Goal: Transaction & Acquisition: Purchase product/service

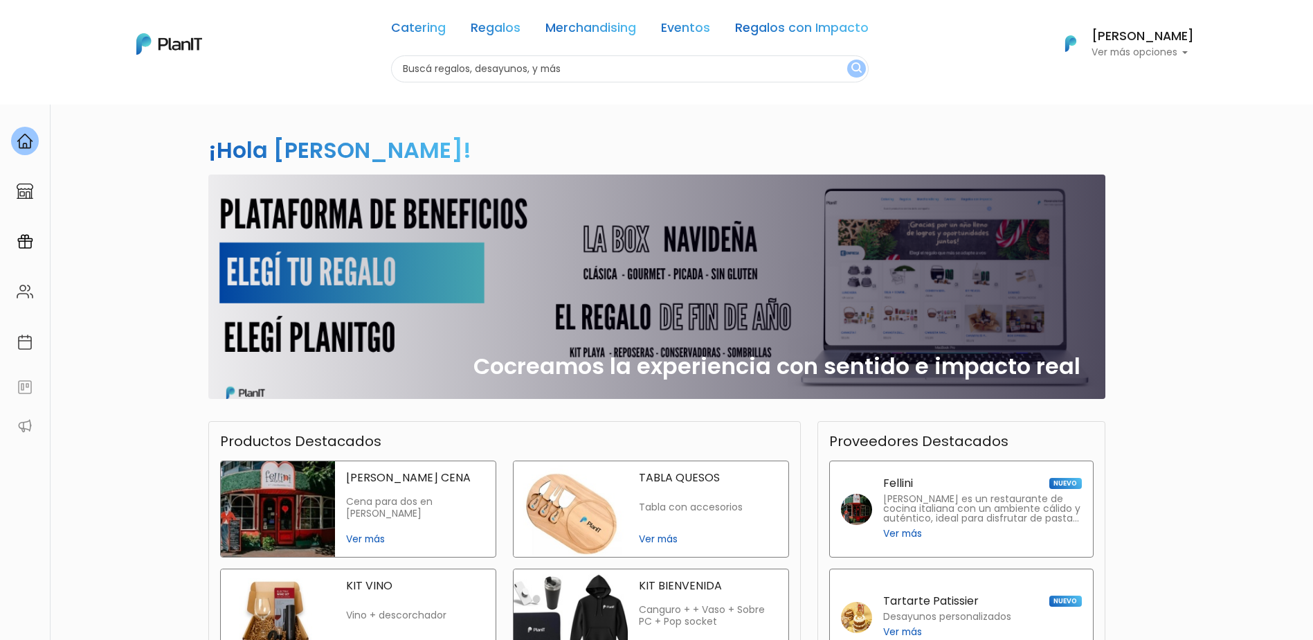
click at [488, 66] on input "text" at bounding box center [630, 68] width 478 height 27
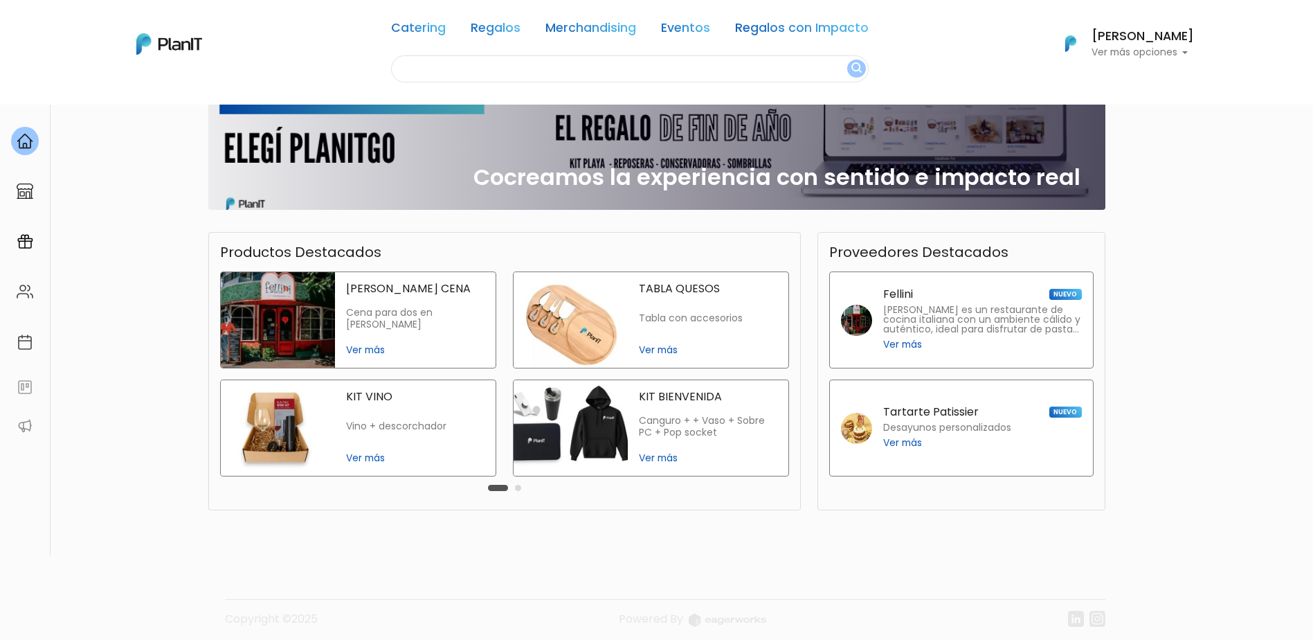
scroll to position [198, 0]
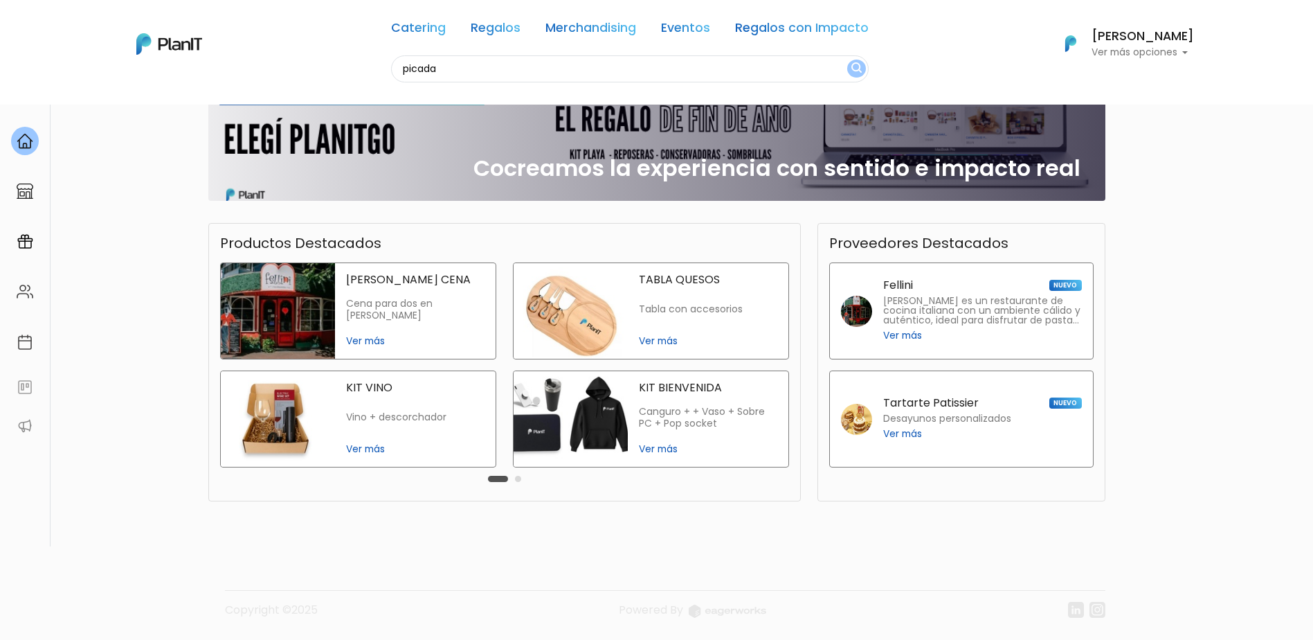
type input "picada"
drag, startPoint x: 849, startPoint y: 69, endPoint x: 871, endPoint y: 160, distance: 93.9
click at [851, 68] on img "submit" at bounding box center [856, 68] width 10 height 13
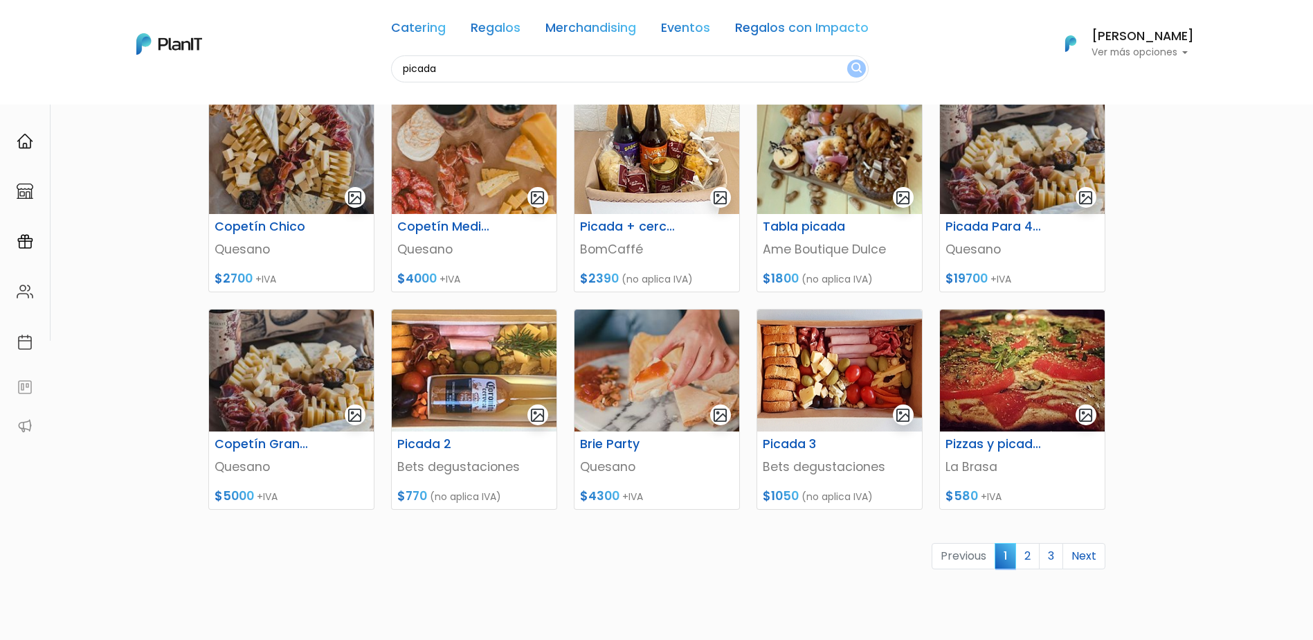
scroll to position [415, 0]
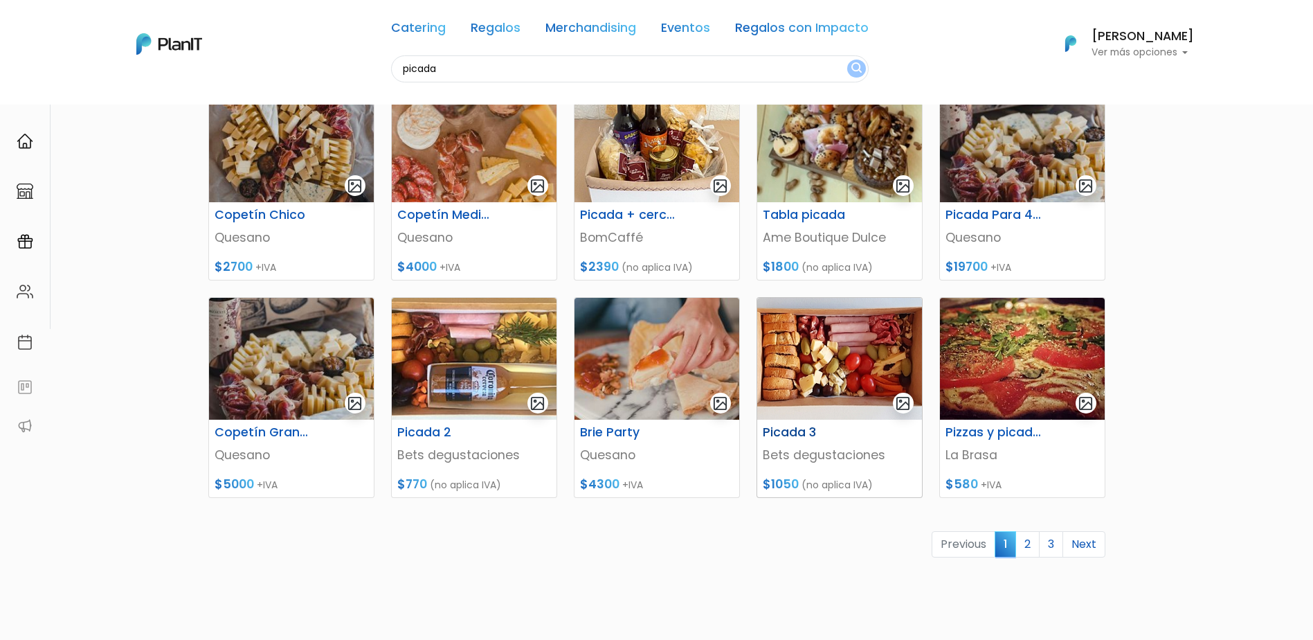
click at [829, 451] on p "Bets degustaciones" at bounding box center [840, 455] width 154 height 18
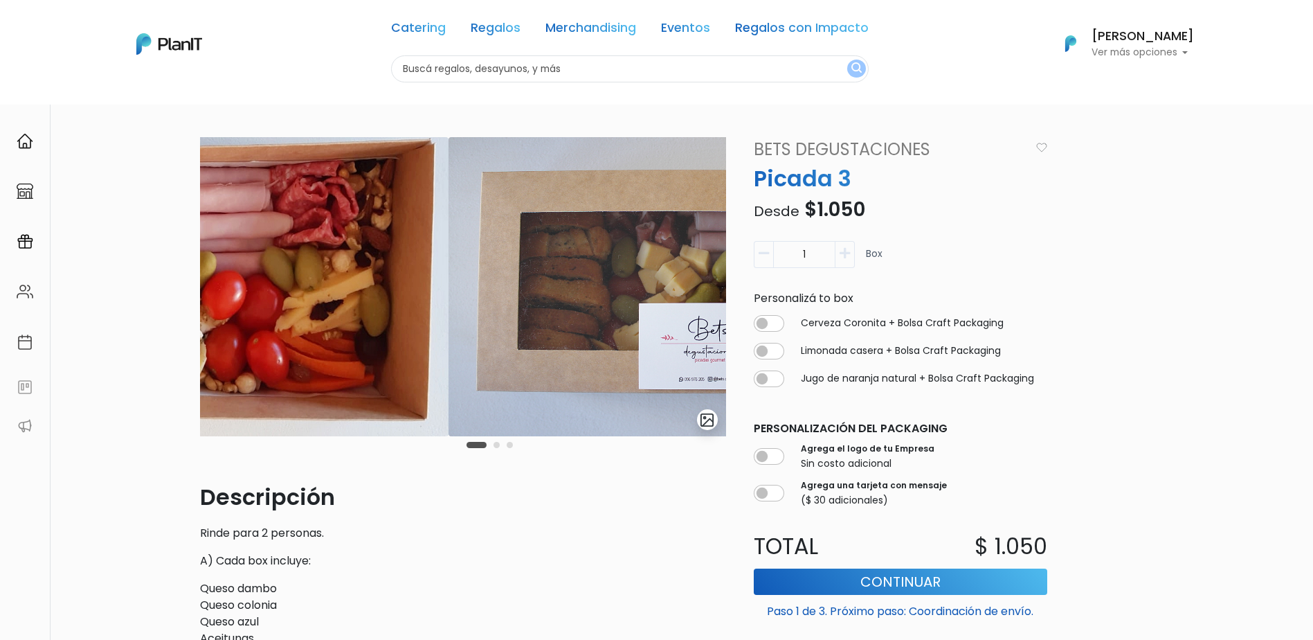
drag, startPoint x: 665, startPoint y: 298, endPoint x: 379, endPoint y: 337, distance: 287.8
click at [375, 341] on img at bounding box center [185, 286] width 526 height 299
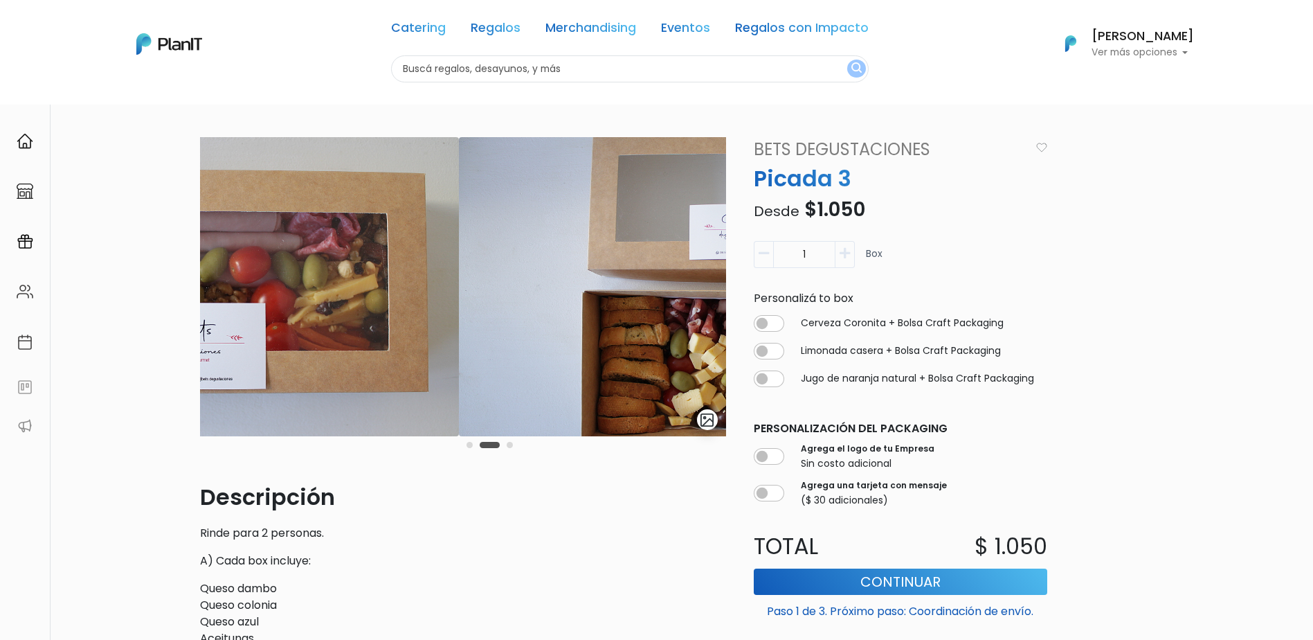
drag, startPoint x: 652, startPoint y: 323, endPoint x: 262, endPoint y: 365, distance: 392.0
click at [262, 365] on img at bounding box center [195, 286] width 526 height 299
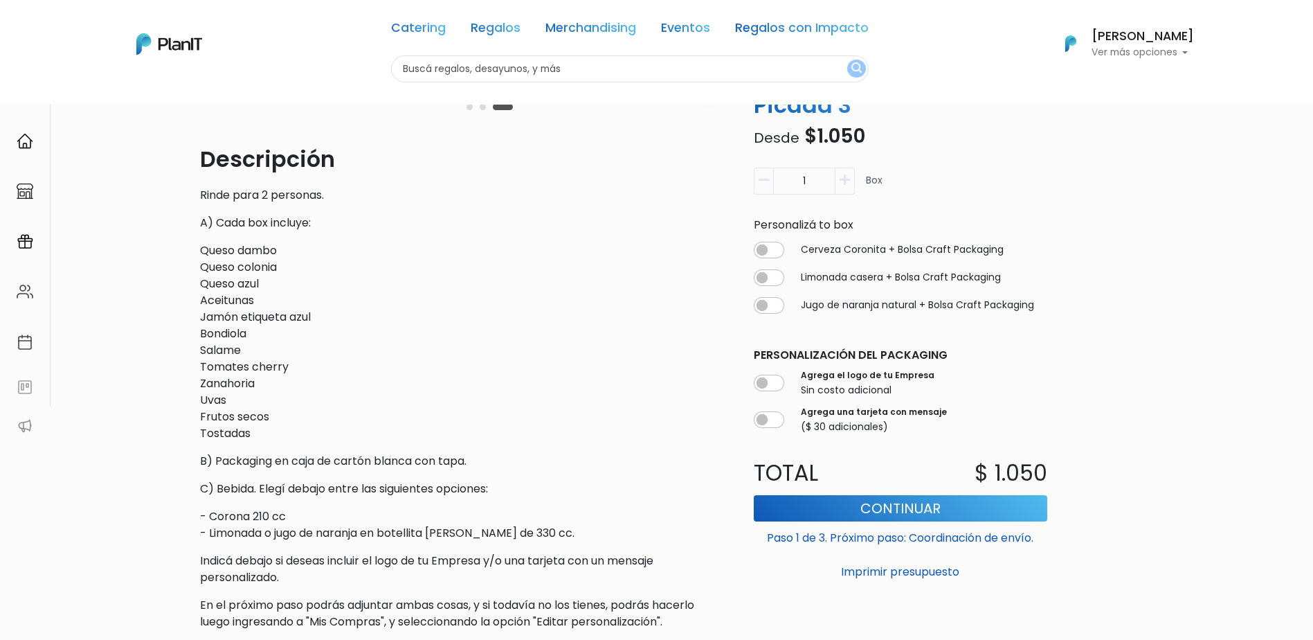
scroll to position [346, 0]
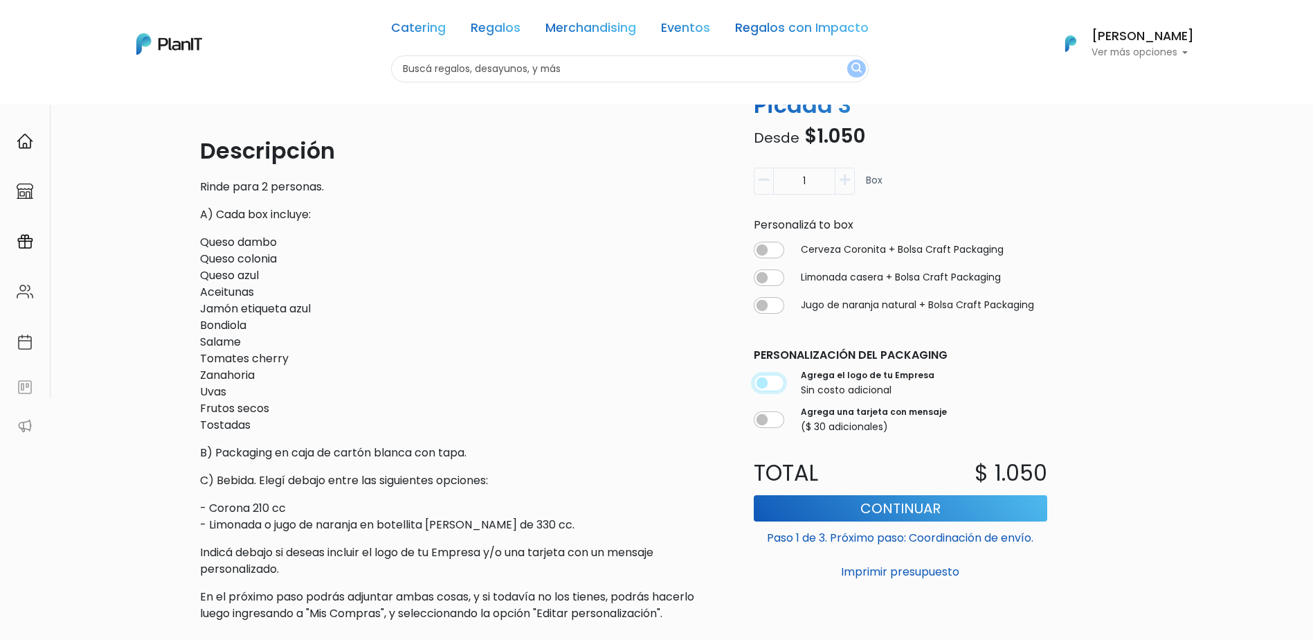
click at [777, 387] on input "checkbox" at bounding box center [769, 383] width 30 height 17
checkbox input "true"
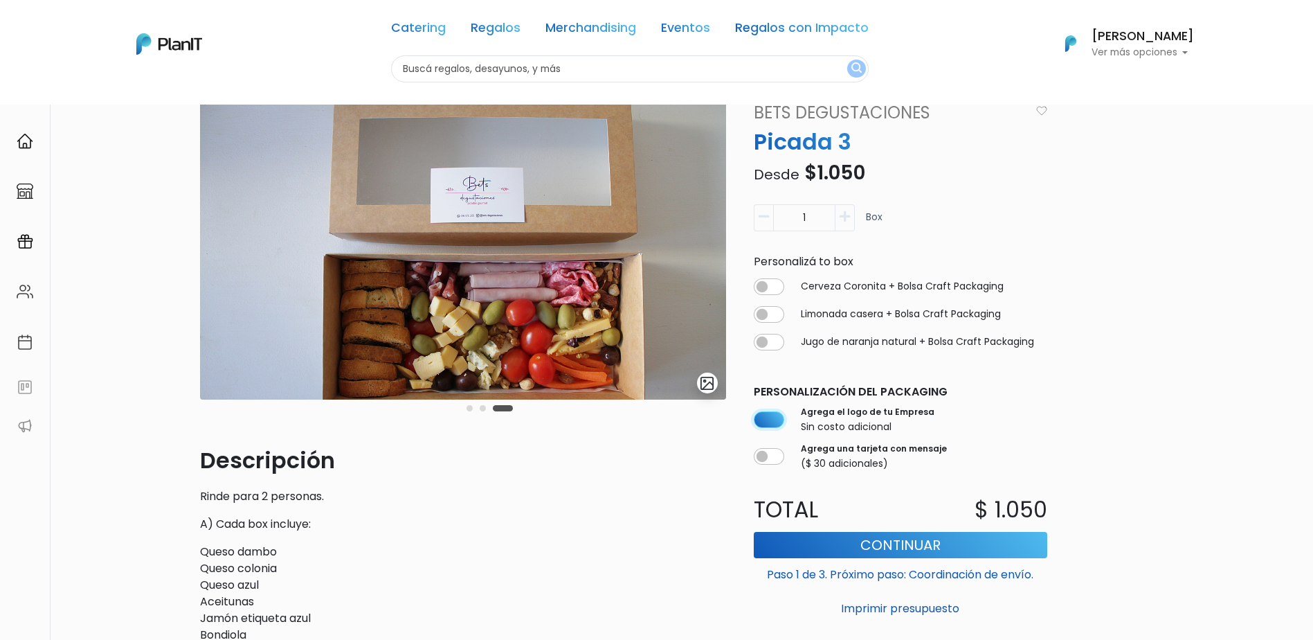
scroll to position [0, 0]
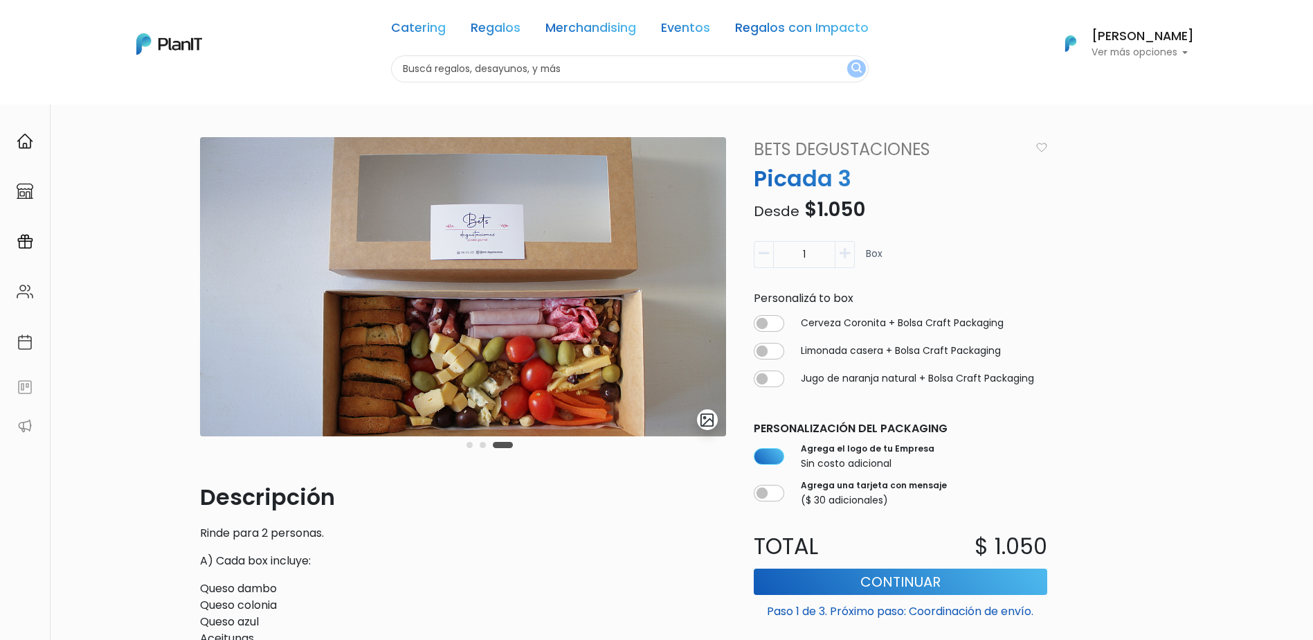
drag, startPoint x: 588, startPoint y: 64, endPoint x: 293, endPoint y: 109, distance: 297.6
click at [135, 93] on nav "Catering Regalos Merchandising Eventos Regalos con Impacto Catering Regalos Mer…" at bounding box center [656, 52] width 1313 height 105
type input "bets degus"
click at [985, 108] on div "slide 4 of 3 Descripción Rinde para 2 personas. A) Cada box incluye: Queso damb…" at bounding box center [657, 616] width 914 height 1024
drag, startPoint x: 528, startPoint y: 69, endPoint x: 595, endPoint y: 89, distance: 69.2
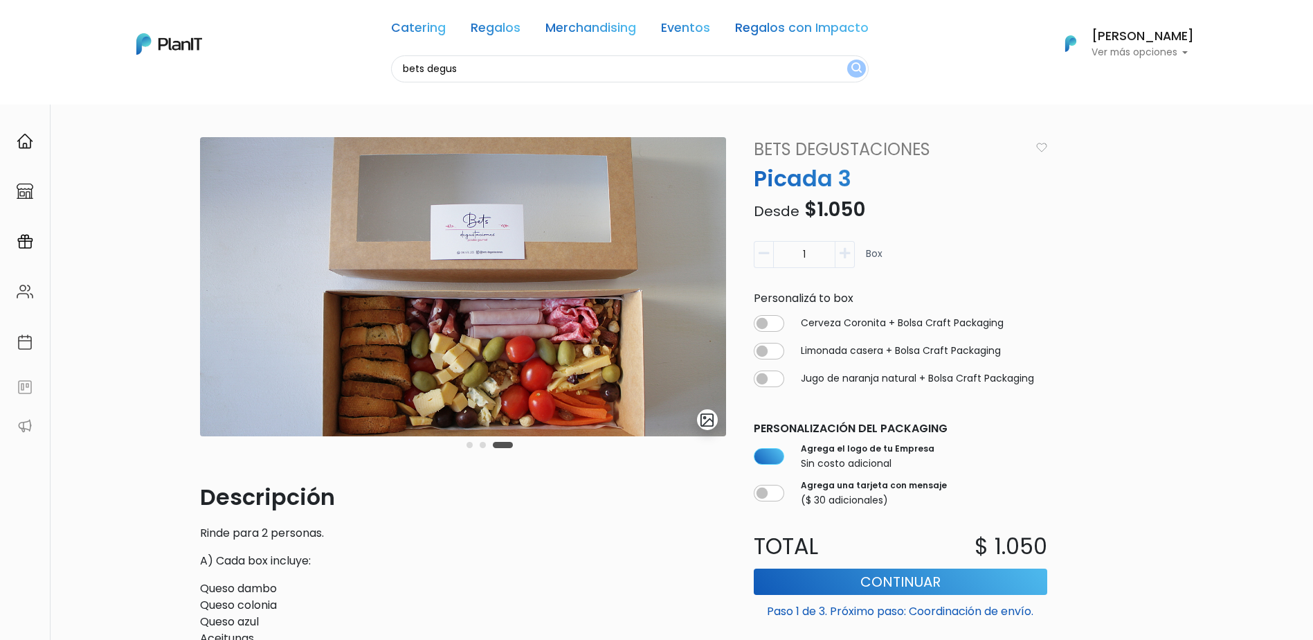
click at [527, 70] on input "bets degus" at bounding box center [630, 68] width 478 height 27
click at [851, 63] on img "submit" at bounding box center [856, 68] width 10 height 13
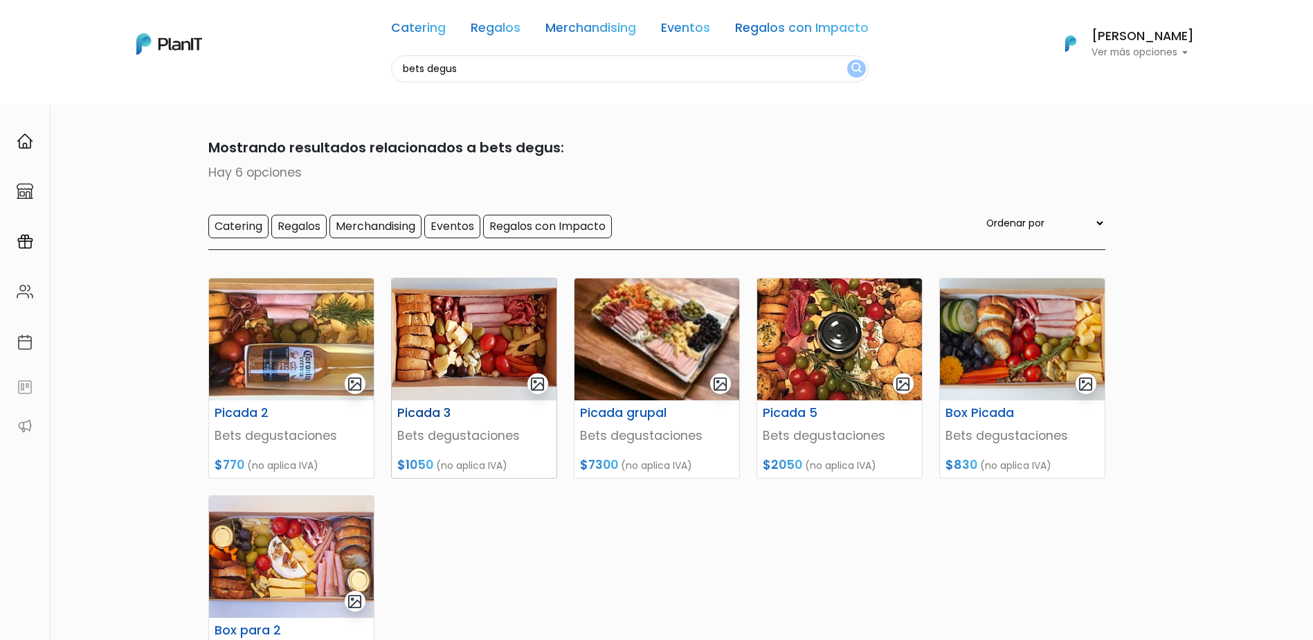
drag, startPoint x: 311, startPoint y: 332, endPoint x: 392, endPoint y: 388, distance: 99.5
click at [312, 331] on img at bounding box center [291, 339] width 165 height 122
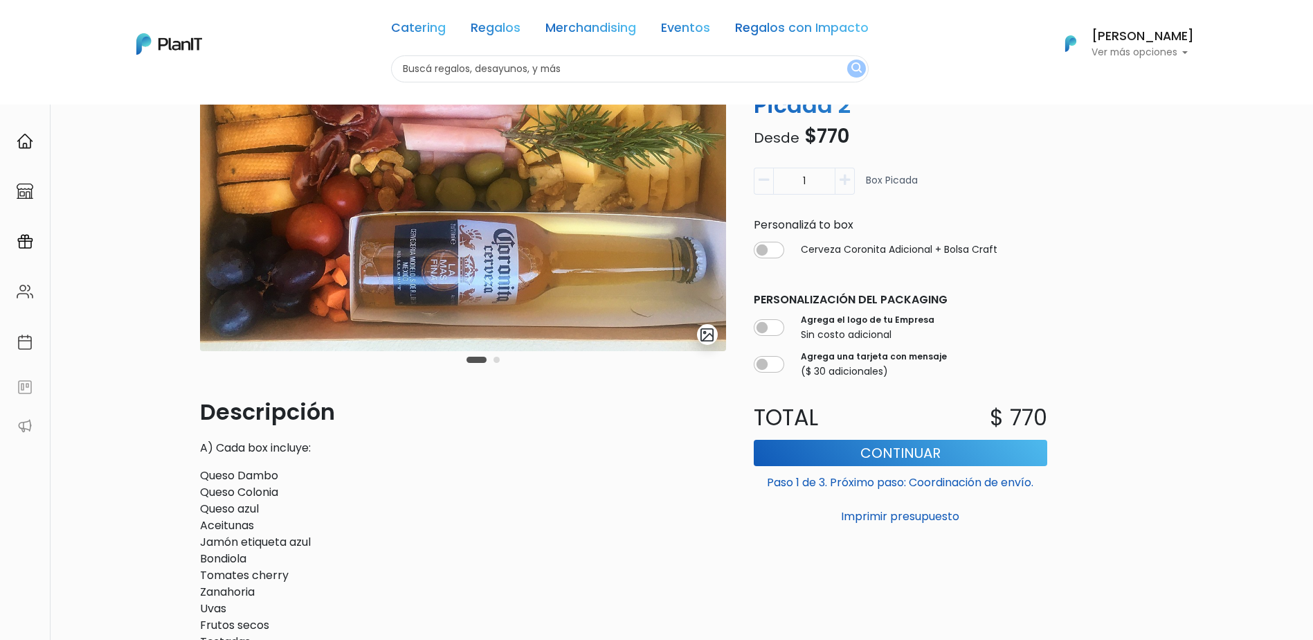
scroll to position [138, 0]
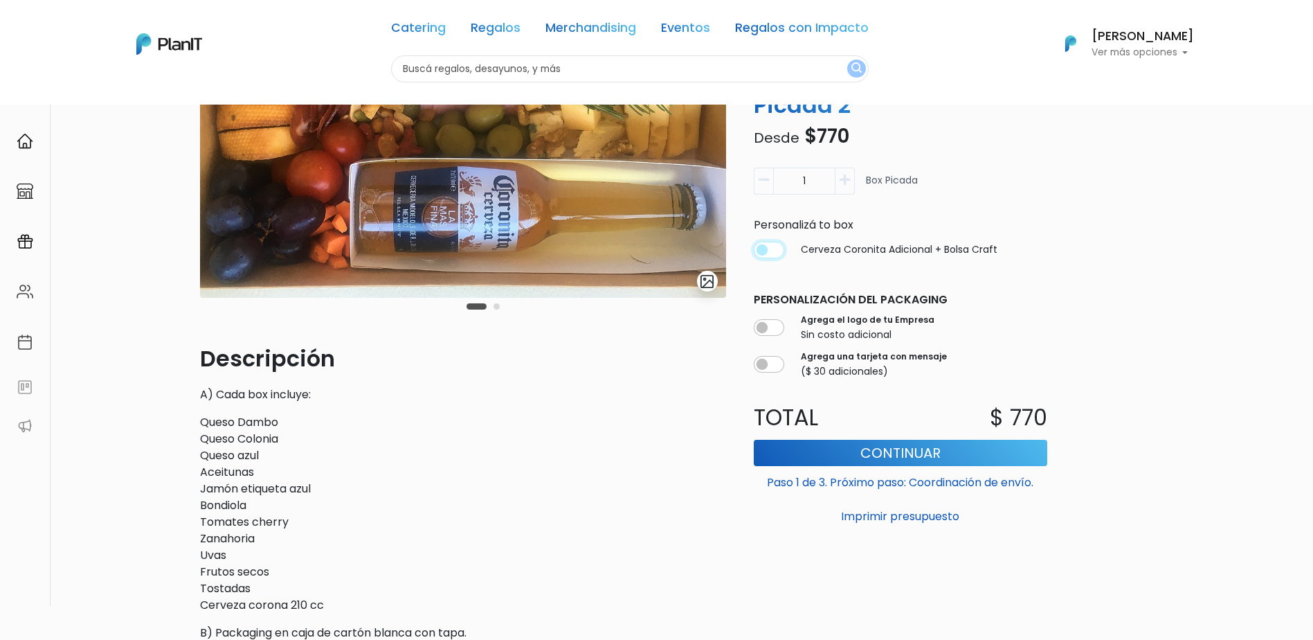
click at [774, 247] on input "checkbox" at bounding box center [769, 250] width 30 height 17
checkbox input "true"
type input "1"
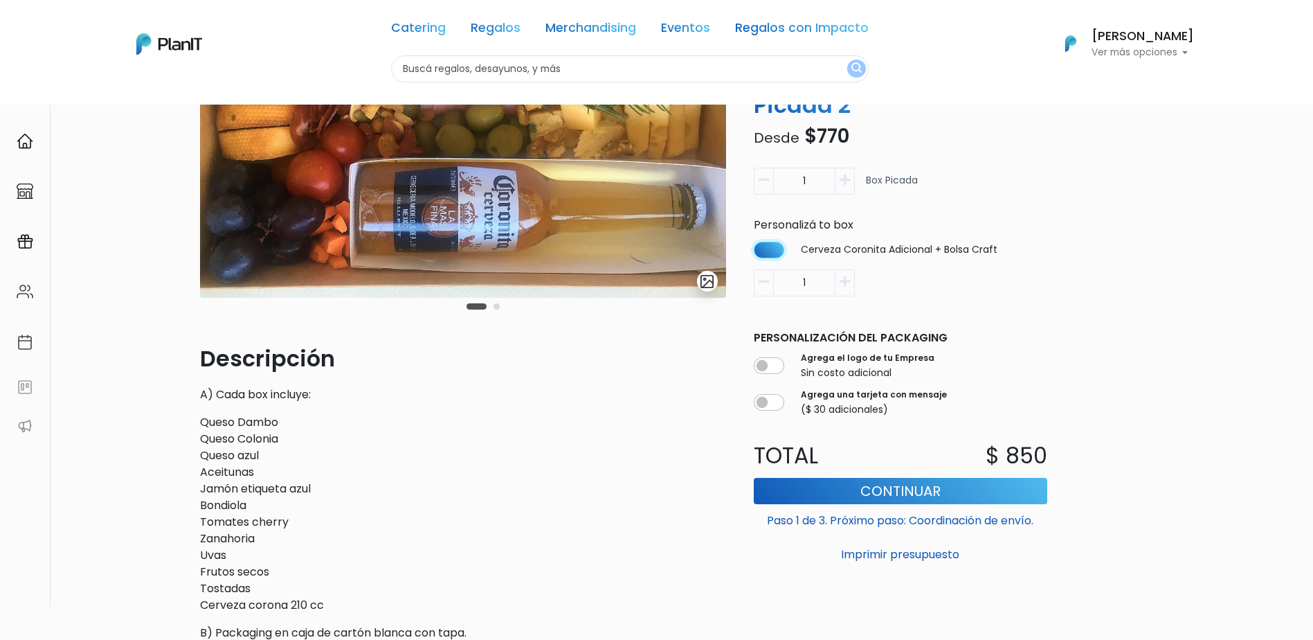
click at [763, 253] on input "checkbox" at bounding box center [769, 250] width 30 height 17
checkbox input "false"
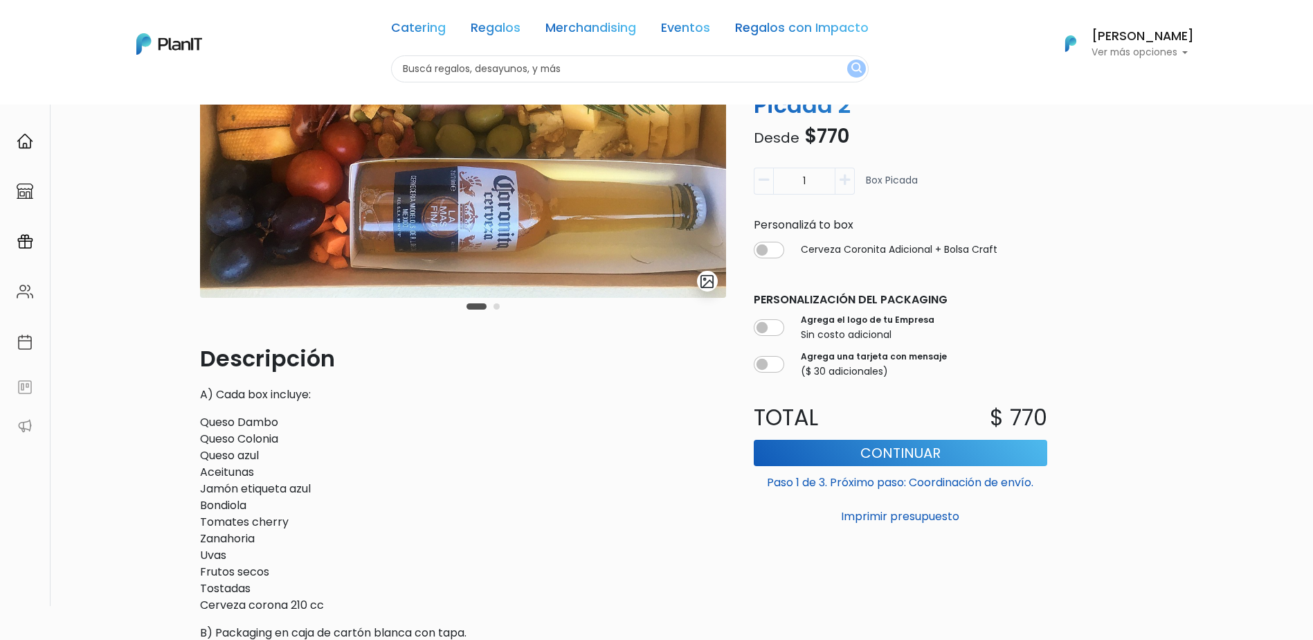
click at [780, 336] on div "Agrega el logo de tu Empresa Sin costo adicional" at bounding box center [900, 328] width 293 height 34
click at [775, 329] on input "checkbox" at bounding box center [769, 328] width 30 height 17
checkbox input "true"
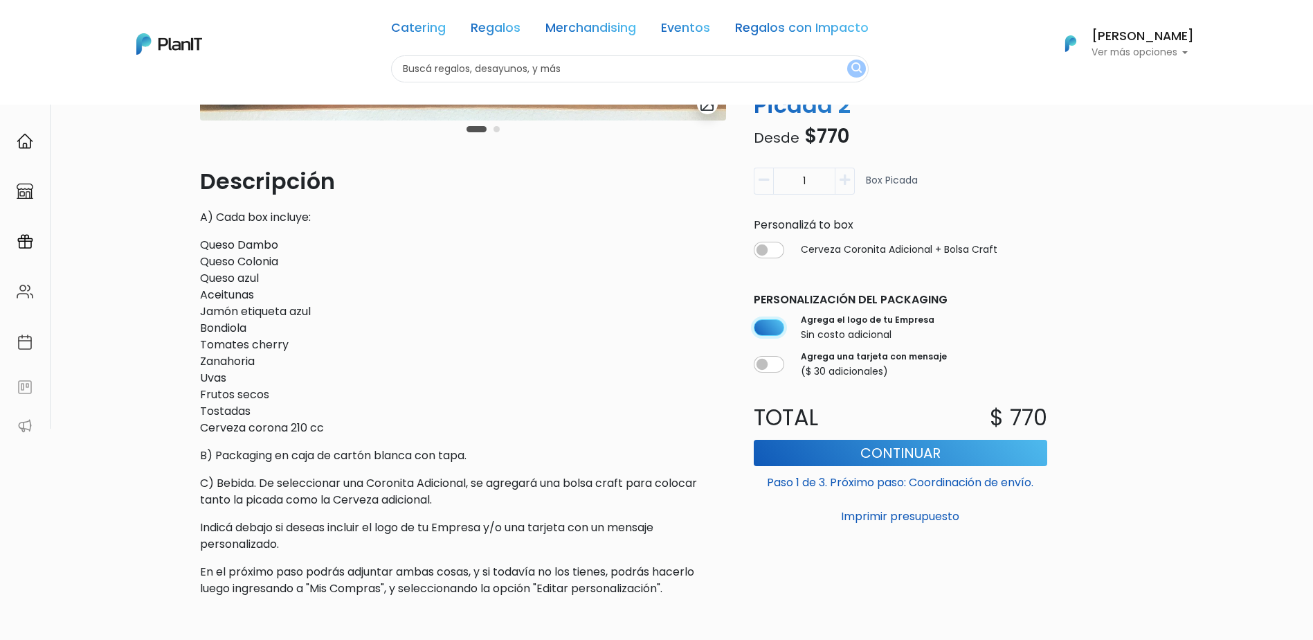
scroll to position [346, 0]
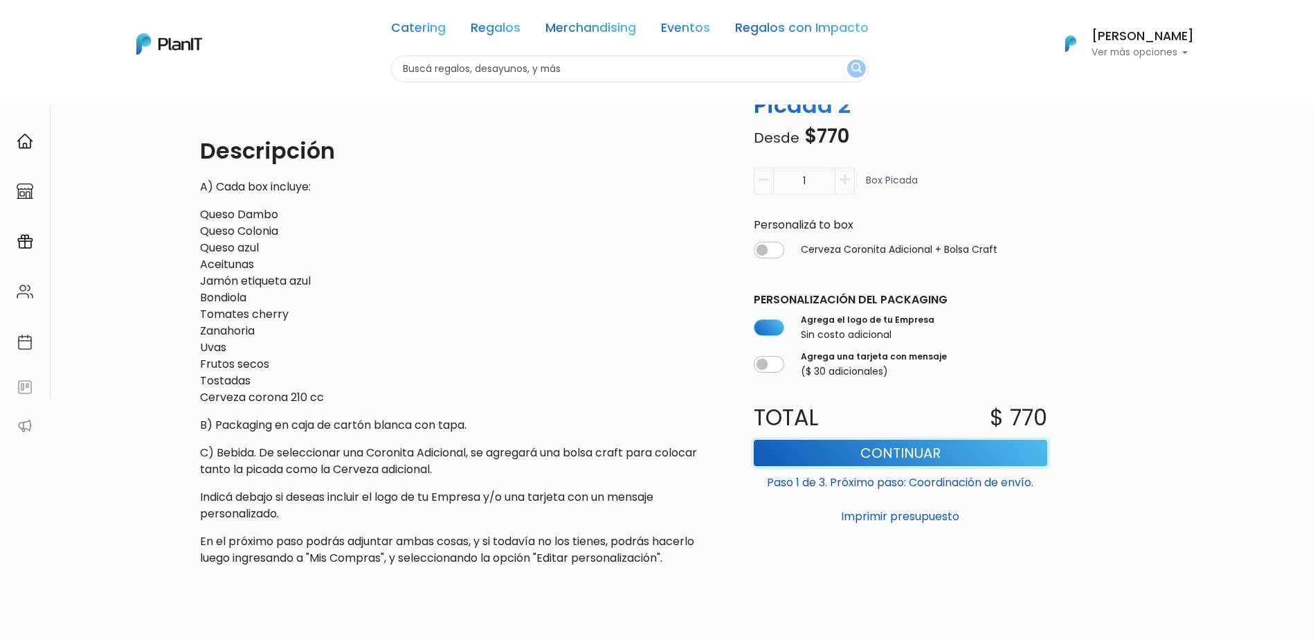
click at [988, 449] on button "Continuar" at bounding box center [900, 453] width 293 height 26
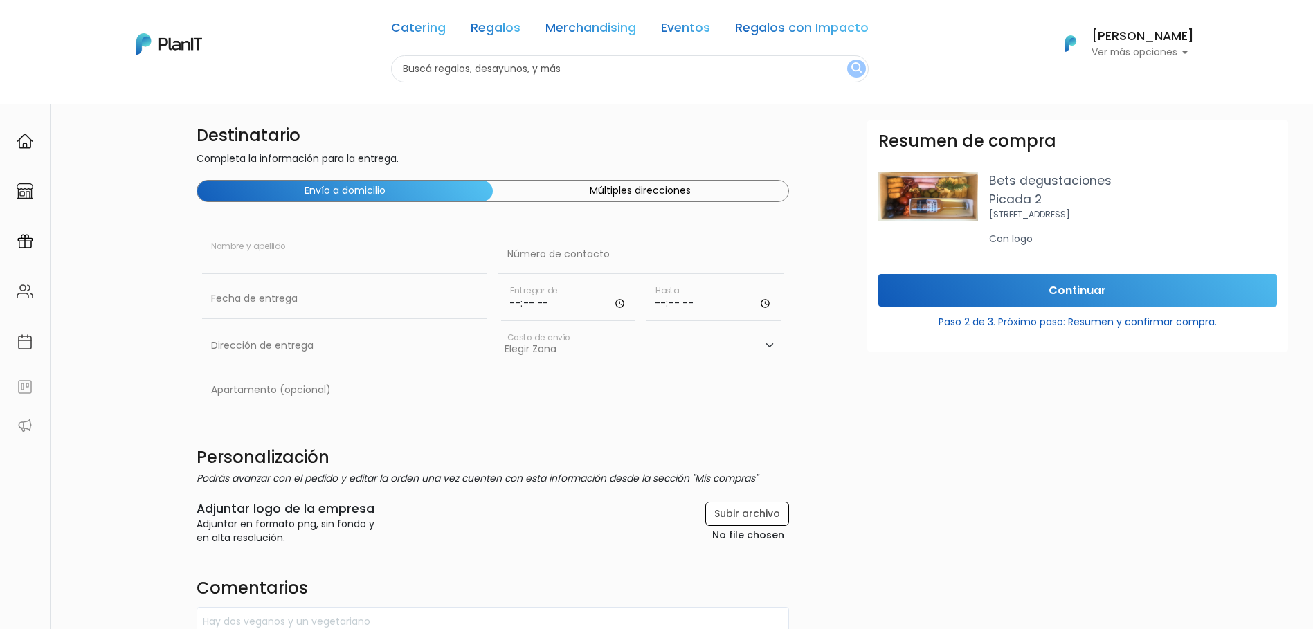
click at [277, 259] on input "text" at bounding box center [344, 254] width 285 height 39
type input "[PERSON_NAME]"
click at [539, 256] on input "text" at bounding box center [640, 254] width 285 height 39
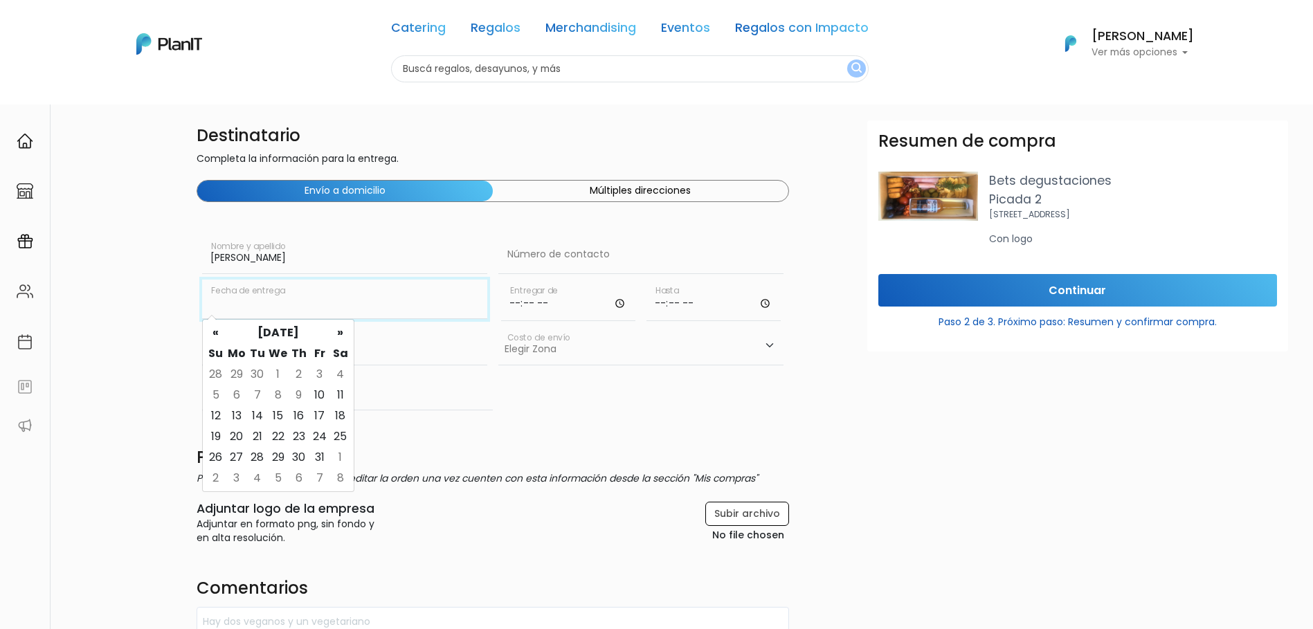
click at [328, 313] on input "text" at bounding box center [344, 299] width 285 height 39
click at [320, 397] on td "10" at bounding box center [319, 395] width 21 height 21
type input "10/10/2025"
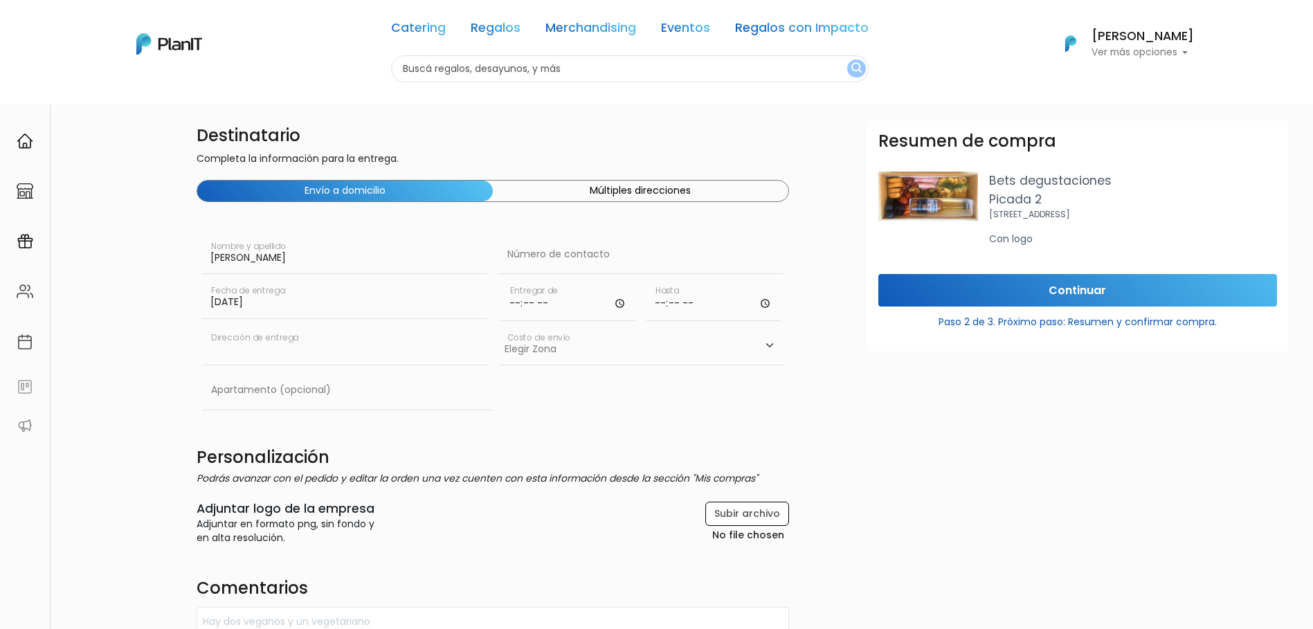
click at [255, 349] on input "text" at bounding box center [344, 346] width 285 height 39
click at [666, 302] on input "time" at bounding box center [714, 301] width 134 height 42
click at [569, 307] on input "time" at bounding box center [568, 301] width 134 height 42
click at [567, 264] on input "text" at bounding box center [640, 254] width 285 height 39
click at [330, 350] on input "text" at bounding box center [344, 346] width 285 height 39
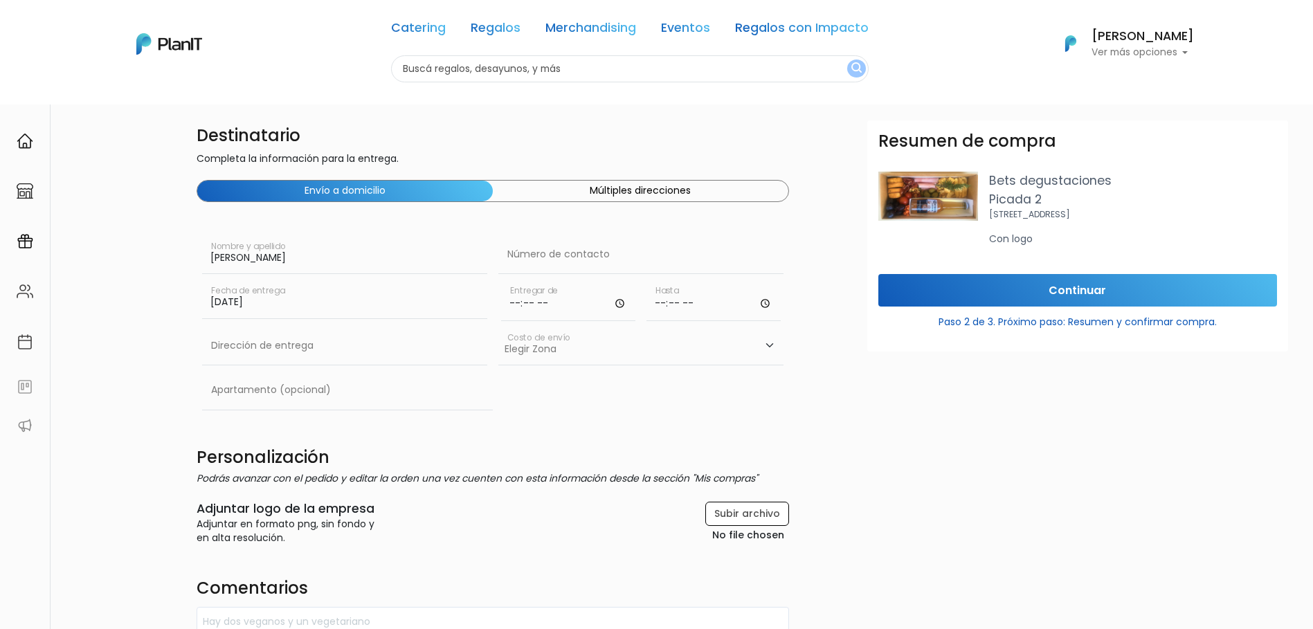
click at [642, 419] on div "Destinatario Completa la información para la entrega. Envío a domicilio Múltipl…" at bounding box center [492, 534] width 609 height 829
click at [308, 406] on input "text" at bounding box center [347, 390] width 291 height 39
paste input "[PERSON_NAME] 1583"
type input "[PERSON_NAME] 1583"
click at [549, 343] on select "Elegir Zona Zona américa- $600 Oficina- $0 Montevideo- $250" at bounding box center [640, 346] width 285 height 39
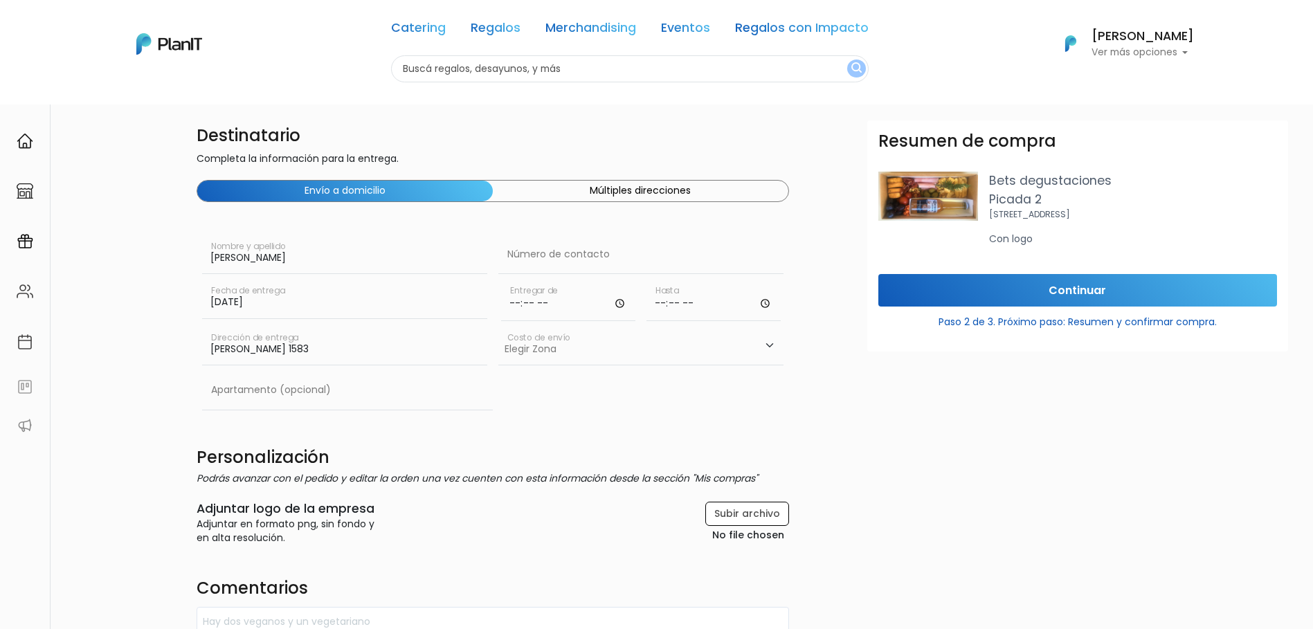
select select "10"
click at [498, 327] on select "Elegir Zona Zona américa- $600 Oficina- $0 Montevideo- $250" at bounding box center [640, 346] width 285 height 39
click at [544, 345] on select "Elegir Zona Zona américa- $600 Oficina- $0 Montevideo- $250" at bounding box center [640, 346] width 285 height 39
click at [476, 431] on div "Destinatario Completa la información para la entrega. Envío a domicilio Múltipl…" at bounding box center [492, 534] width 609 height 829
click at [252, 394] on input "text" at bounding box center [347, 390] width 291 height 39
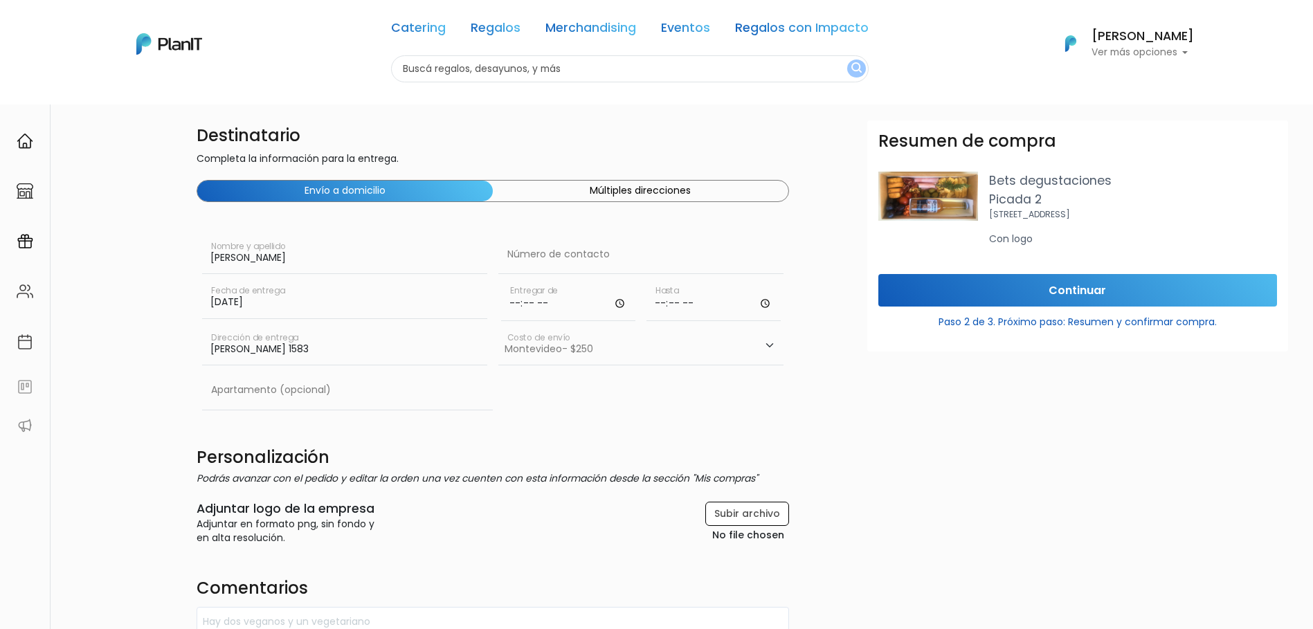
click at [623, 300] on input "time" at bounding box center [568, 301] width 134 height 42
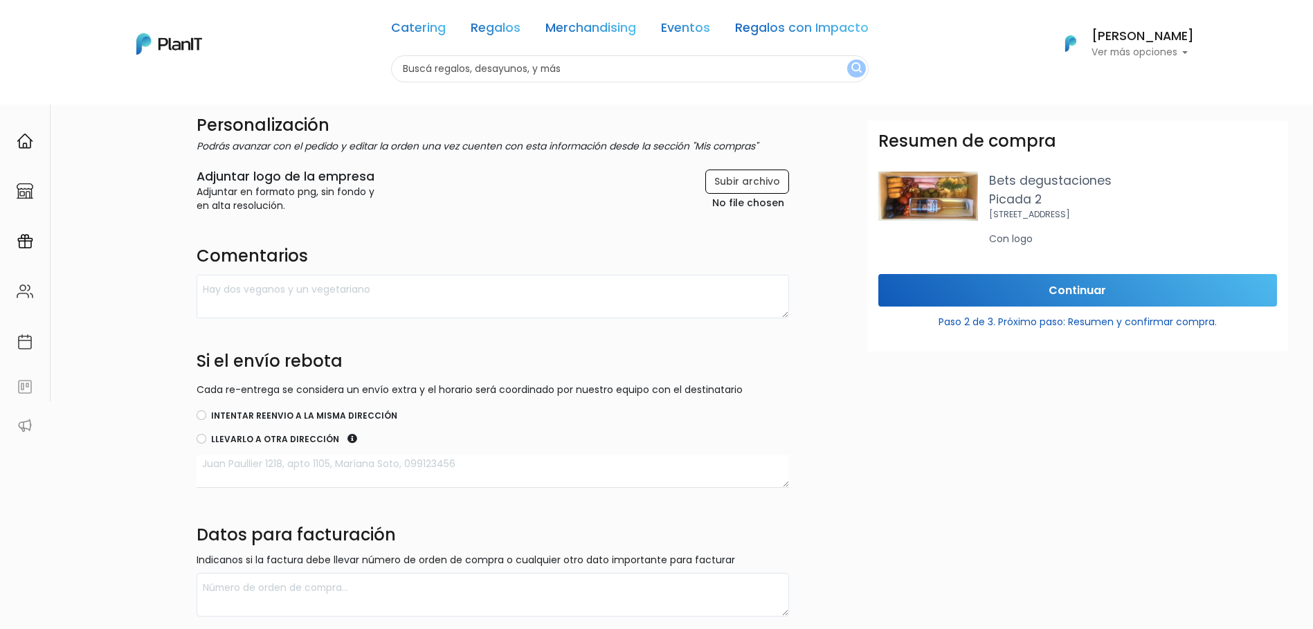
scroll to position [346, 0]
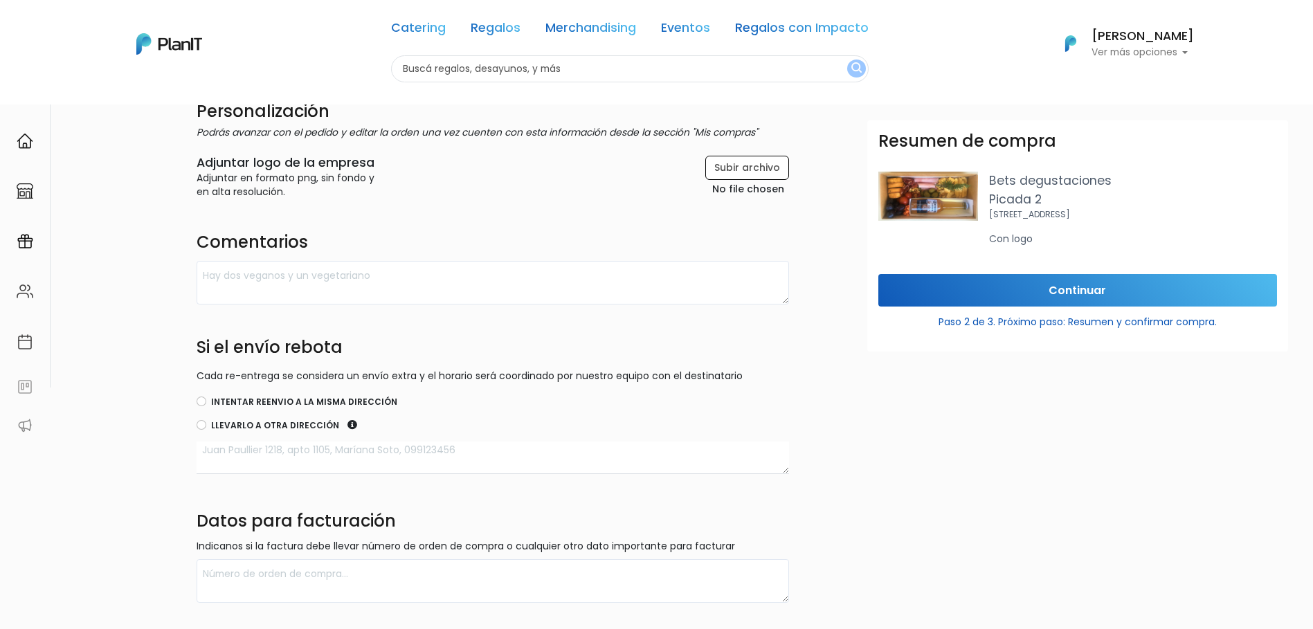
click at [208, 408] on div "Intentar reenvio a la misma dirección" at bounding box center [493, 403] width 593 height 17
click at [205, 400] on input "Intentar reenvio a la misma dirección" at bounding box center [202, 402] width 10 height 10
radio input "true"
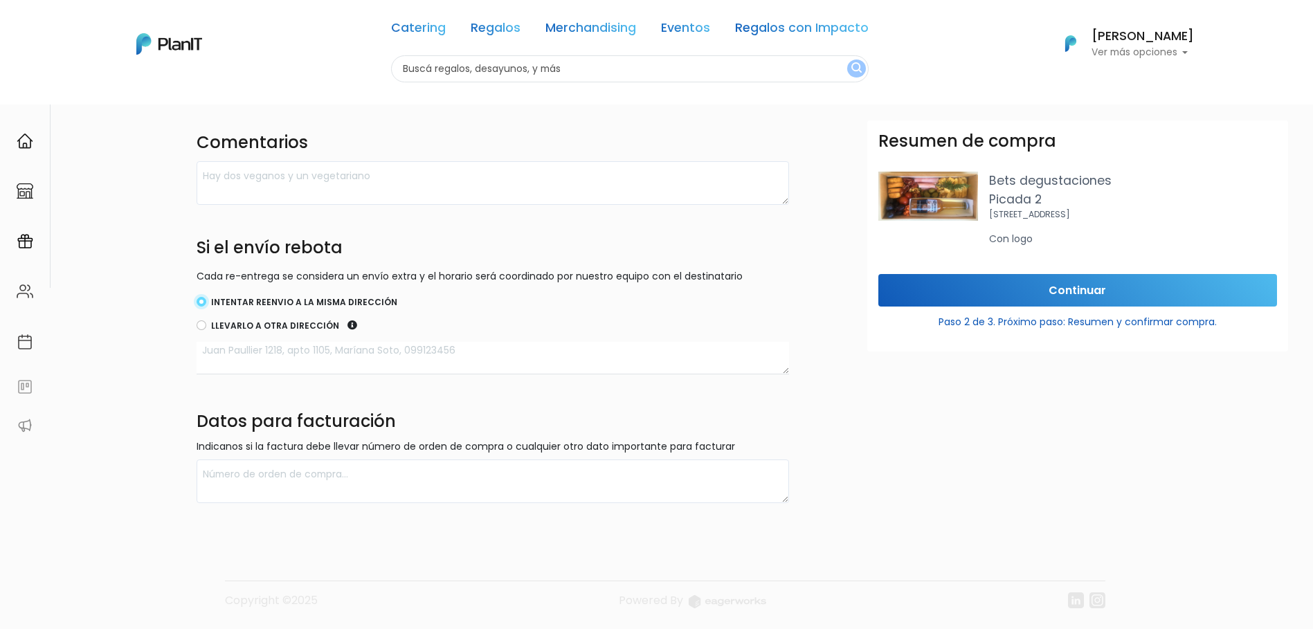
scroll to position [447, 0]
click at [1027, 294] on input "Continuar" at bounding box center [1077, 290] width 399 height 33
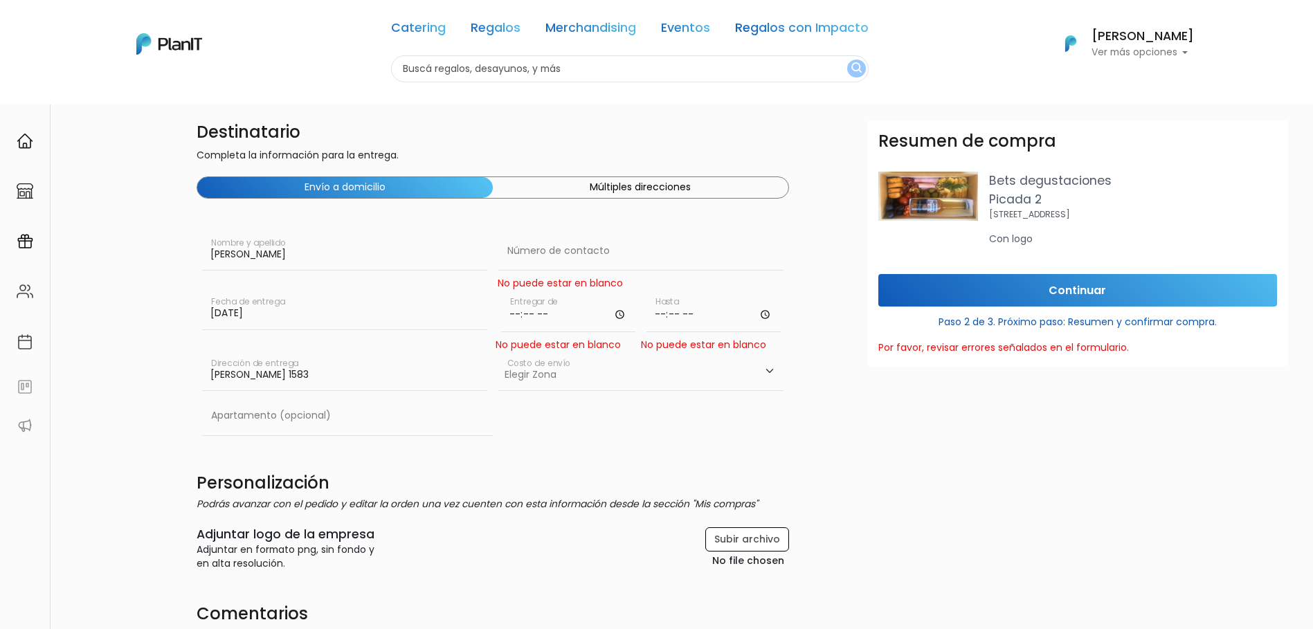
scroll to position [0, 0]
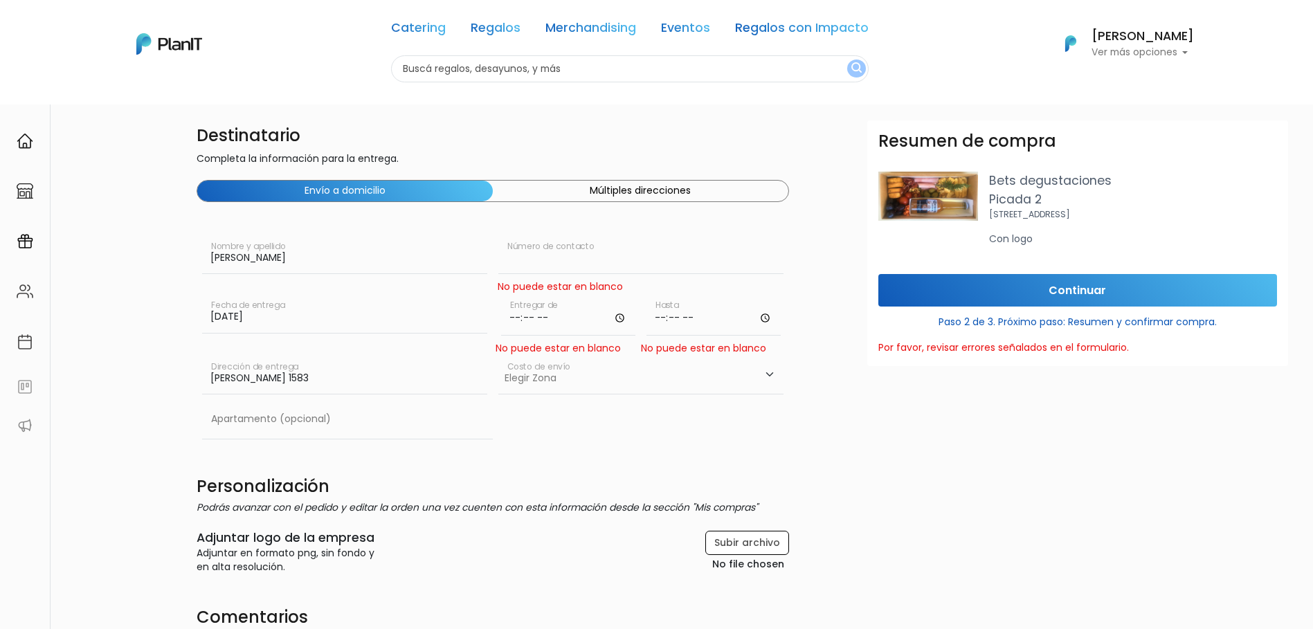
click at [557, 255] on input "text" at bounding box center [640, 254] width 285 height 39
type input "099227110"
click at [557, 307] on input "time" at bounding box center [568, 315] width 134 height 42
click at [627, 325] on input "time" at bounding box center [568, 315] width 134 height 42
click at [618, 320] on input "time" at bounding box center [568, 315] width 134 height 42
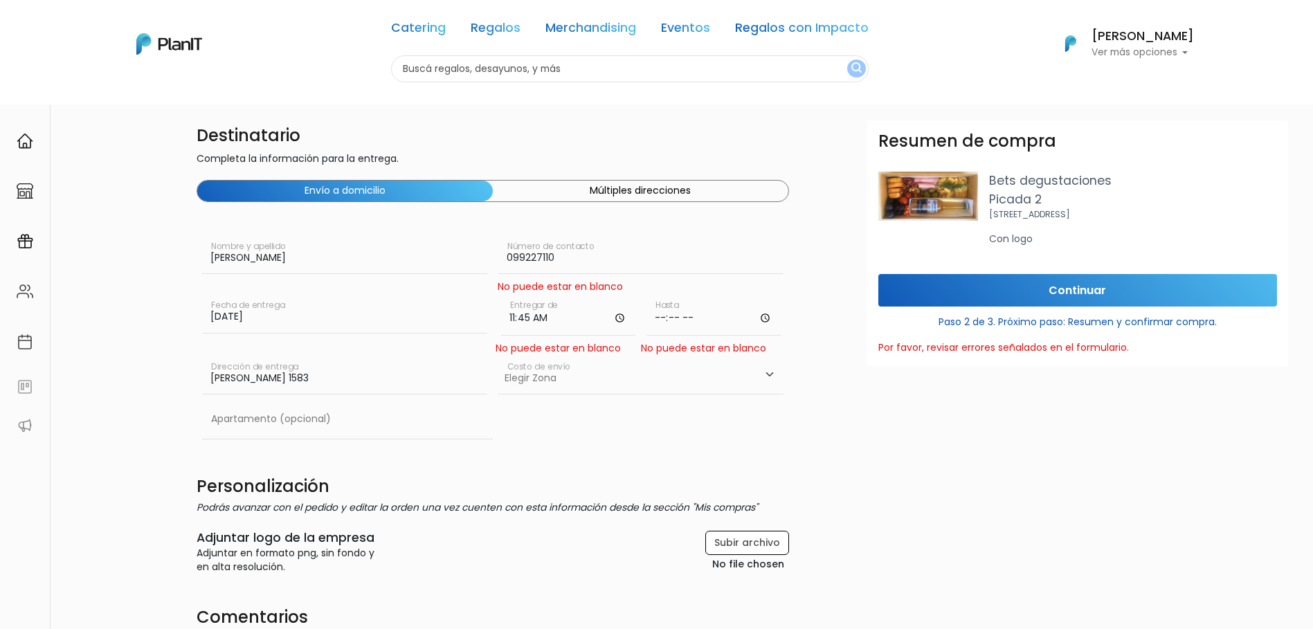
type input "11:45"
click at [768, 318] on input "time" at bounding box center [714, 315] width 134 height 42
type input "20:00"
click at [874, 464] on div "Resumen de compra Bets degustaciones Picada 2 Bulevar España 2305 Con logo Cont…" at bounding box center [1077, 434] width 437 height 629
click at [538, 382] on select "Elegir Zona Zona américa- $600 Oficina- $0 Montevideo- $250" at bounding box center [640, 375] width 285 height 39
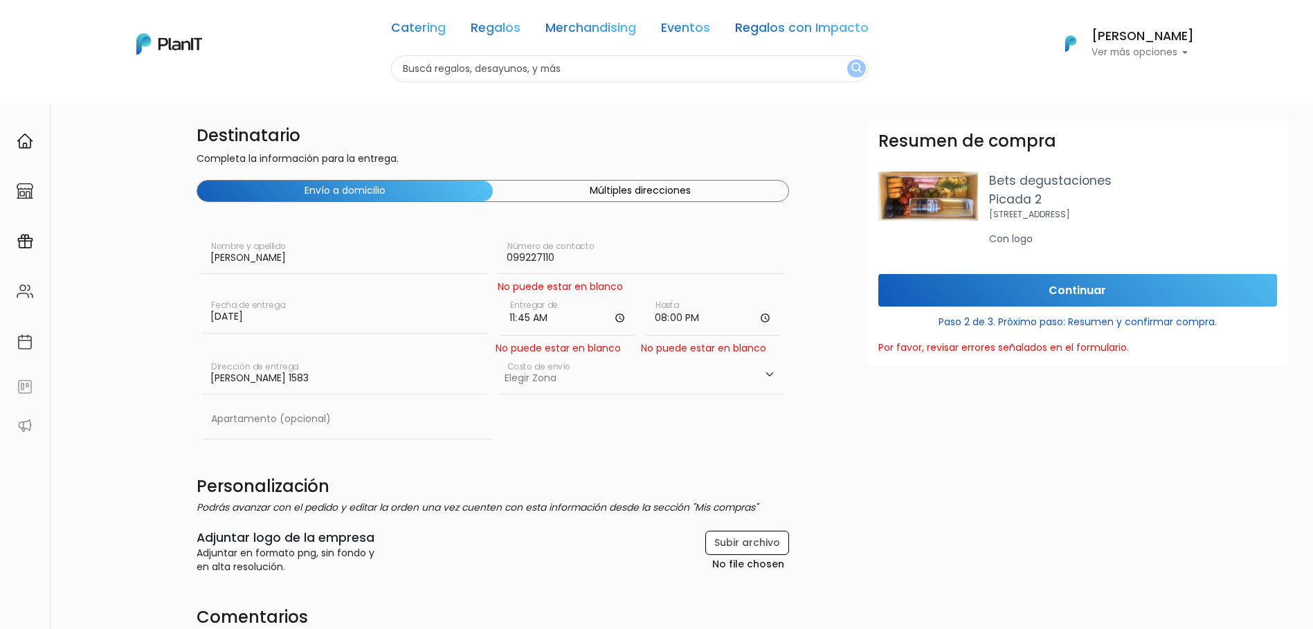
select select "10"
click at [498, 356] on select "Elegir Zona Zona américa- $600 Oficina- $0 Montevideo- $250" at bounding box center [640, 375] width 285 height 39
click at [683, 368] on select "Elegir Zona Zona américa- $600 Oficina- $0 Montevideo- $250" at bounding box center [640, 375] width 285 height 39
click at [498, 356] on select "Elegir Zona Zona américa- $600 Oficina- $0 Montevideo- $250" at bounding box center [640, 375] width 285 height 39
click at [754, 363] on select "Elegir Zona Zona américa- $600 Oficina- $0 Montevideo- $250" at bounding box center [640, 375] width 285 height 39
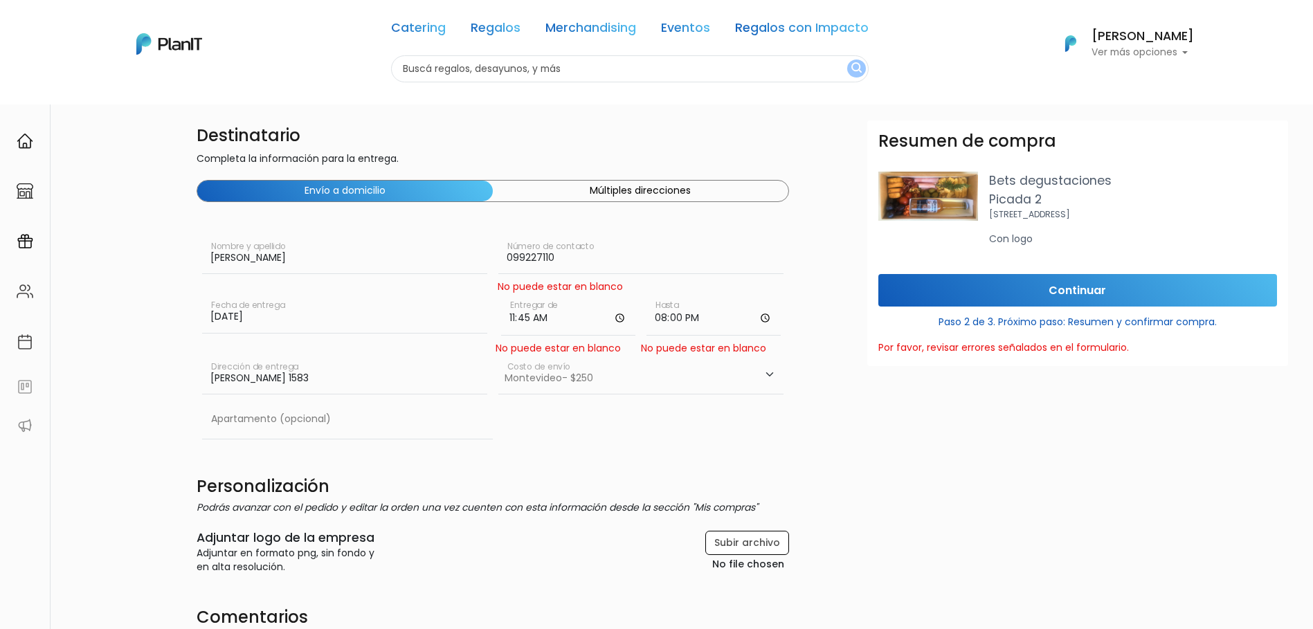
select select
click at [498, 356] on select "Elegir Zona Zona américa- $600 Oficina- $0 Montevideo- $250" at bounding box center [640, 375] width 285 height 39
click at [525, 264] on input "099227110" at bounding box center [640, 254] width 285 height 39
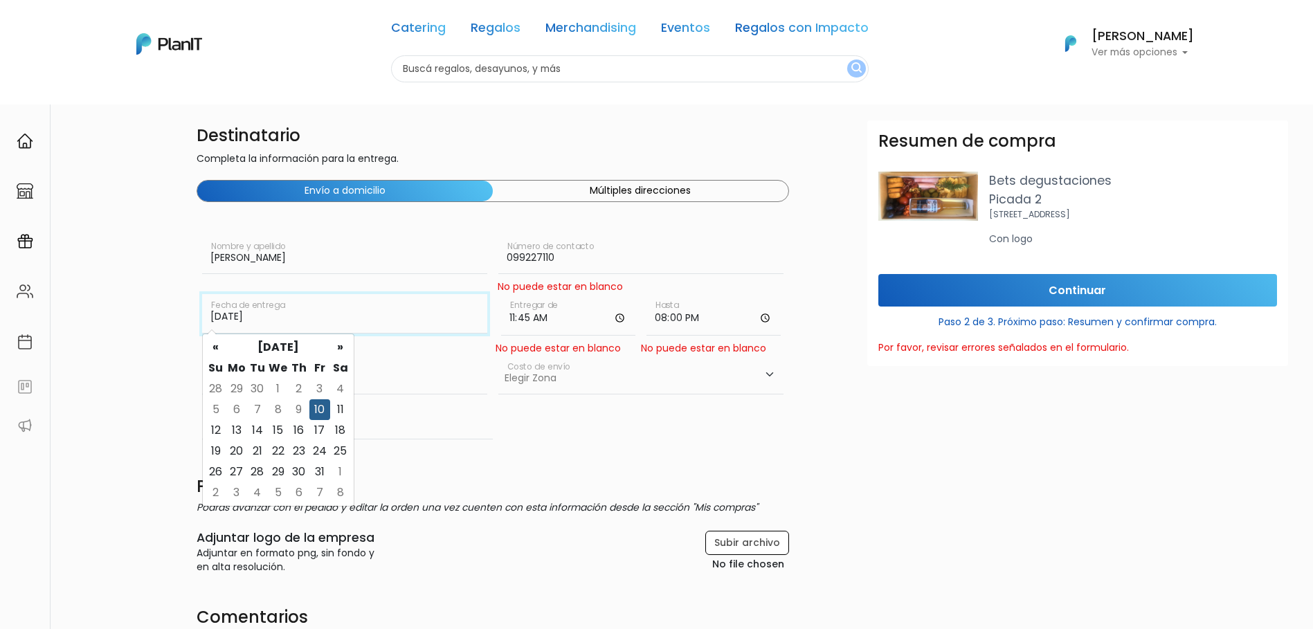
click at [282, 327] on input "10/10/2025" at bounding box center [344, 313] width 285 height 39
click at [321, 407] on td "10" at bounding box center [319, 409] width 21 height 21
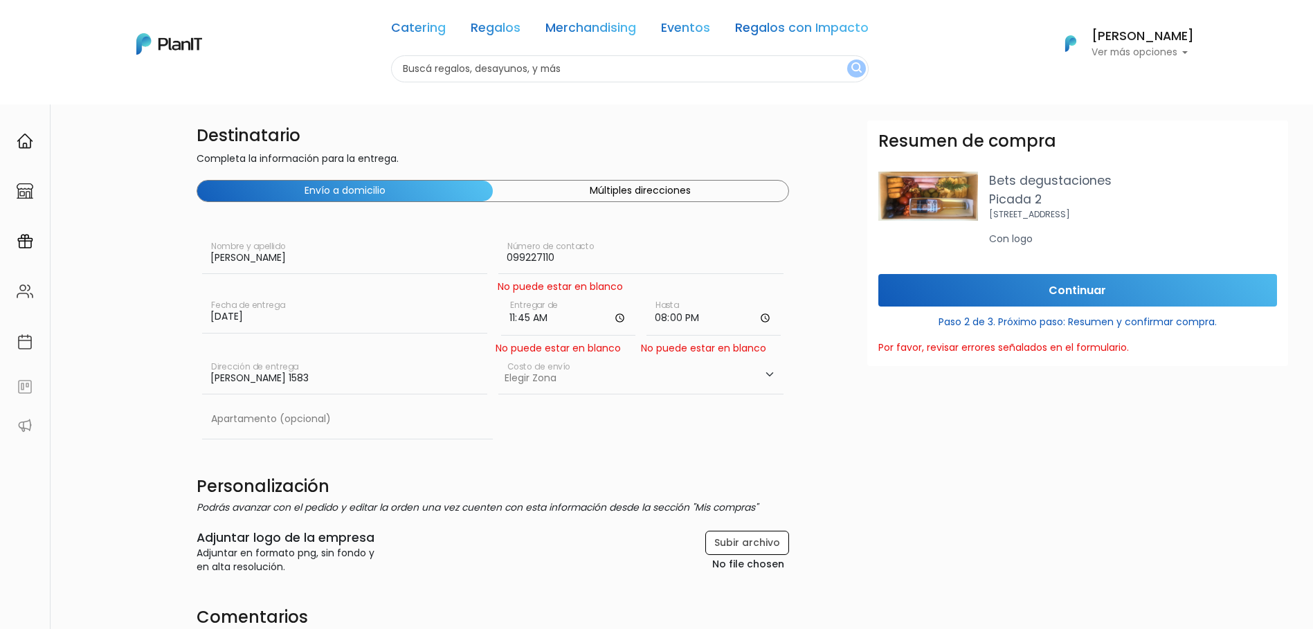
click at [442, 374] on input "[PERSON_NAME] 1583" at bounding box center [344, 375] width 285 height 39
click at [707, 409] on div "Apartamento (opcional)" at bounding box center [493, 422] width 593 height 44
click at [410, 325] on input "10/10/2025" at bounding box center [344, 313] width 285 height 39
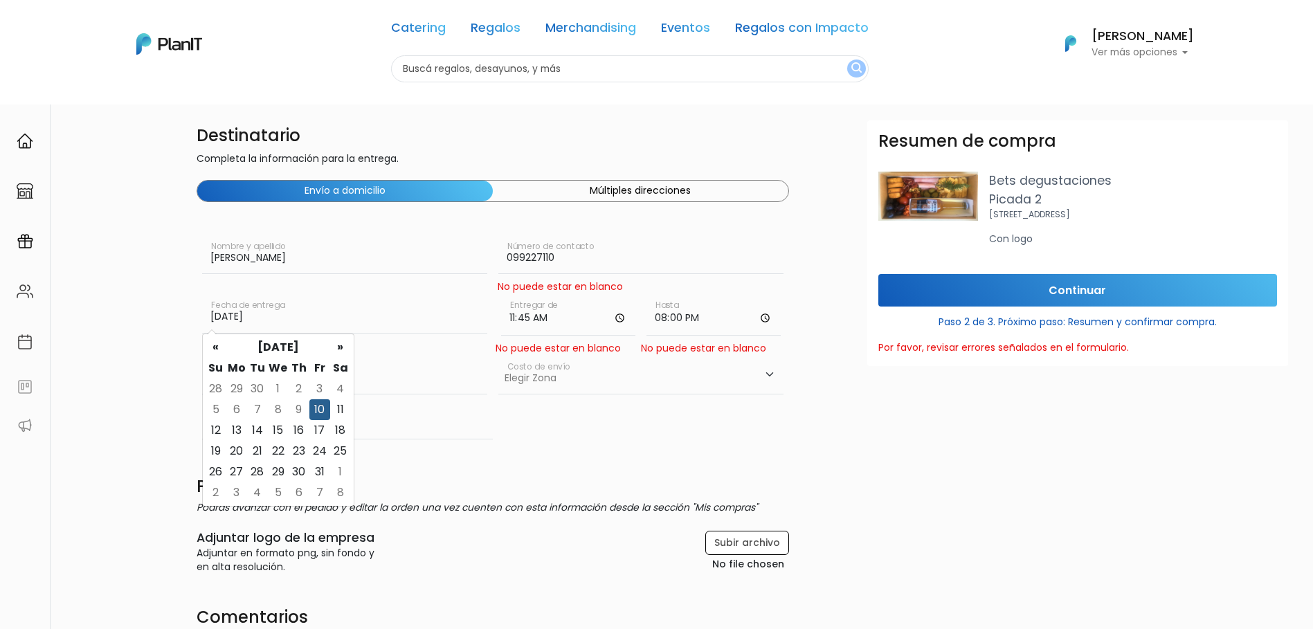
click at [558, 413] on div "Apartamento (opcional)" at bounding box center [493, 422] width 593 height 44
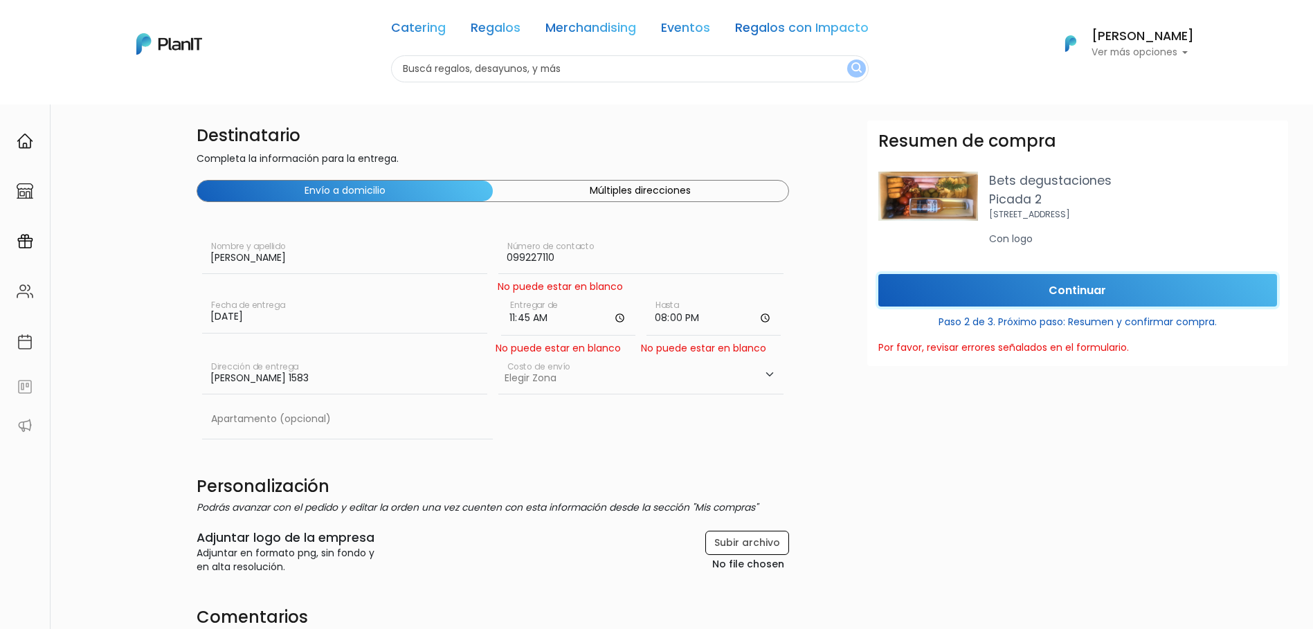
click at [1043, 288] on input "Continuar" at bounding box center [1077, 290] width 399 height 33
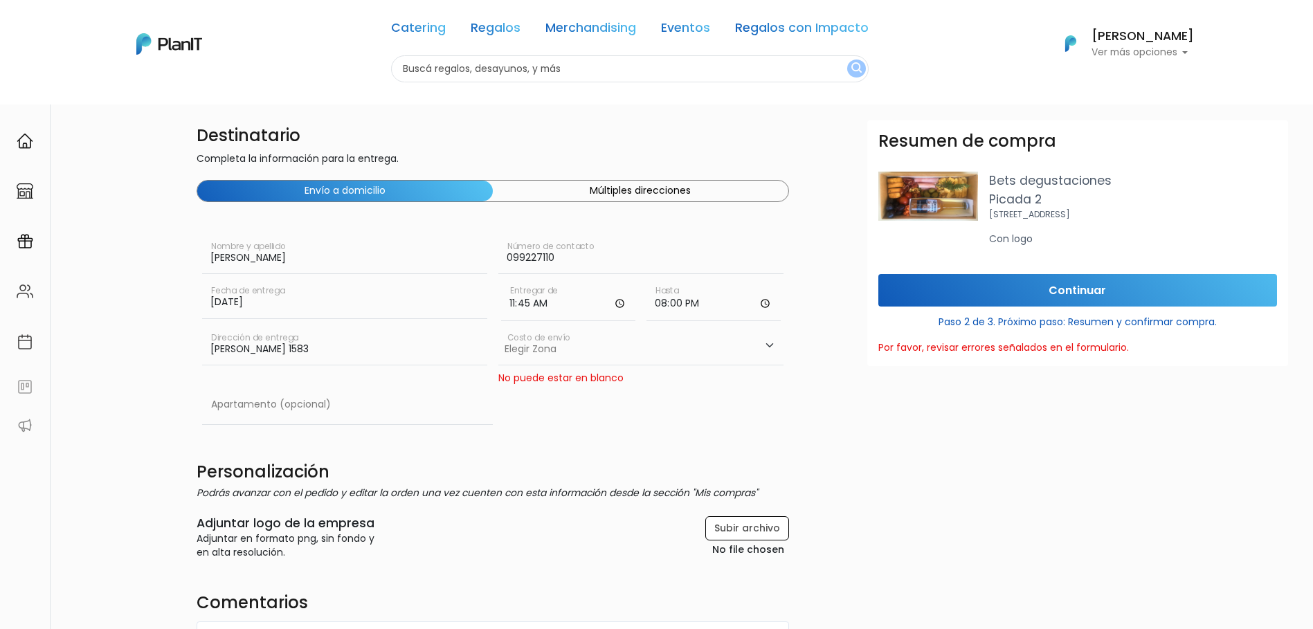
click at [771, 347] on select "Elegir Zona Zona américa- $600 Oficina- $0 Montevideo- $250" at bounding box center [640, 346] width 285 height 39
click at [498, 327] on select "Elegir Zona Zona américa- $600 Oficina- $0 Montevideo- $250" at bounding box center [640, 346] width 285 height 39
click at [774, 343] on select "Elegir Zona Zona américa- $600 Oficina- $0 Montevideo- $250" at bounding box center [640, 346] width 285 height 39
select select "8"
click at [498, 327] on select "Elegir Zona Zona américa- $600 Oficina- $0 Montevideo- $250" at bounding box center [640, 346] width 285 height 39
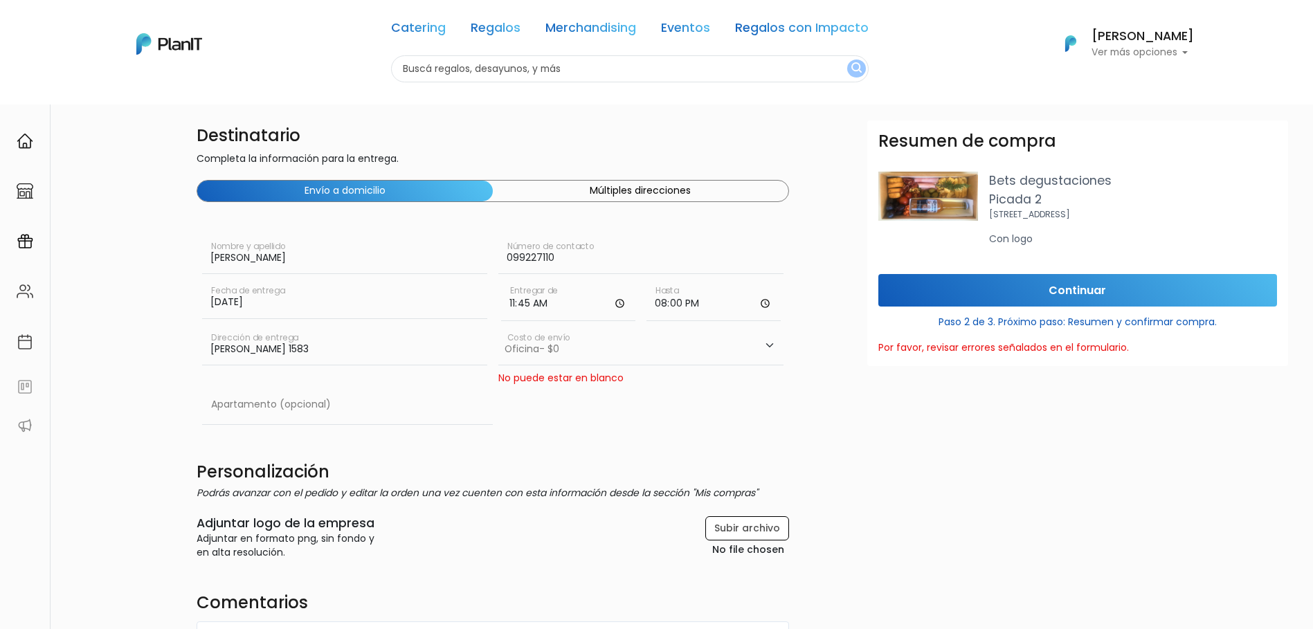
click at [838, 428] on form "Destinatario Completa la información para la entrega. Envío a domicilio Múltipl…" at bounding box center [806, 541] width 1218 height 843
drag, startPoint x: 763, startPoint y: 341, endPoint x: 749, endPoint y: 348, distance: 16.1
click at [764, 341] on select "Elegir Zona Zona américa- $600 Oficina- $0 Montevideo- $250" at bounding box center [640, 346] width 285 height 39
click at [498, 327] on select "Elegir Zona Zona américa- $600 Oficina- $0 Montevideo- $250" at bounding box center [640, 346] width 285 height 39
click at [588, 363] on select "Elegir Zona Zona américa- $600 Oficina- $0 Montevideo- $250" at bounding box center [640, 346] width 285 height 39
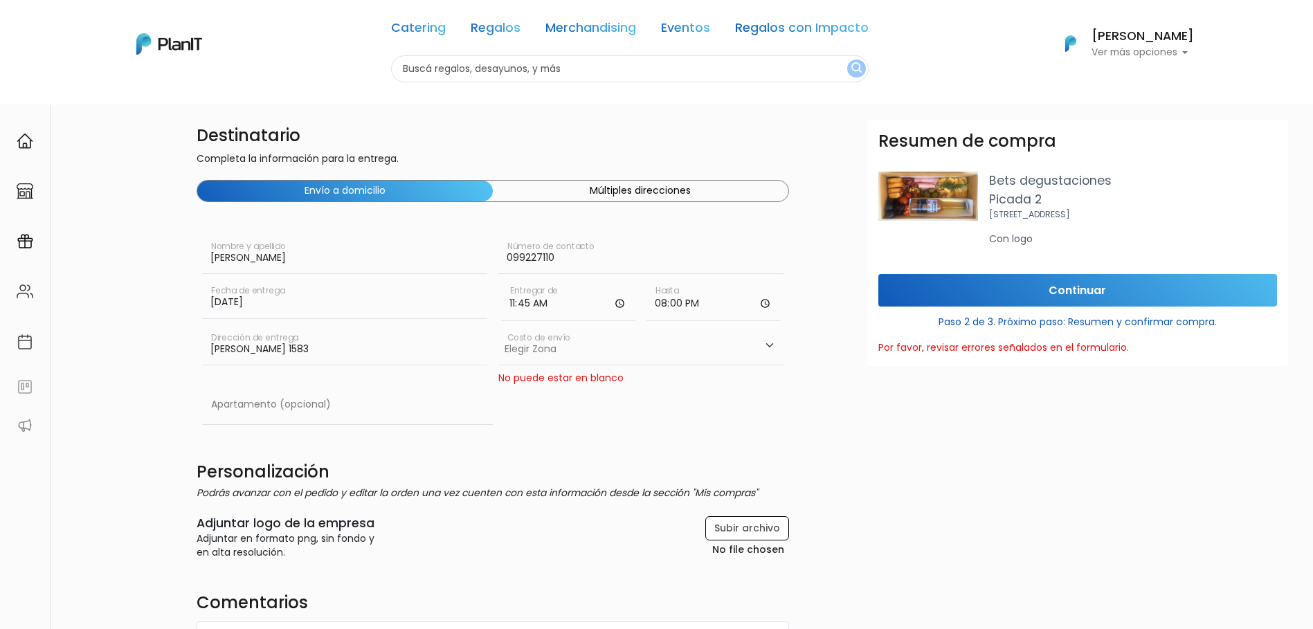
select select "10"
click at [498, 327] on select "Elegir Zona Zona américa- $600 Oficina- $0 Montevideo- $250" at bounding box center [640, 346] width 285 height 39
click at [1127, 293] on input "Continuar" at bounding box center [1077, 290] width 399 height 33
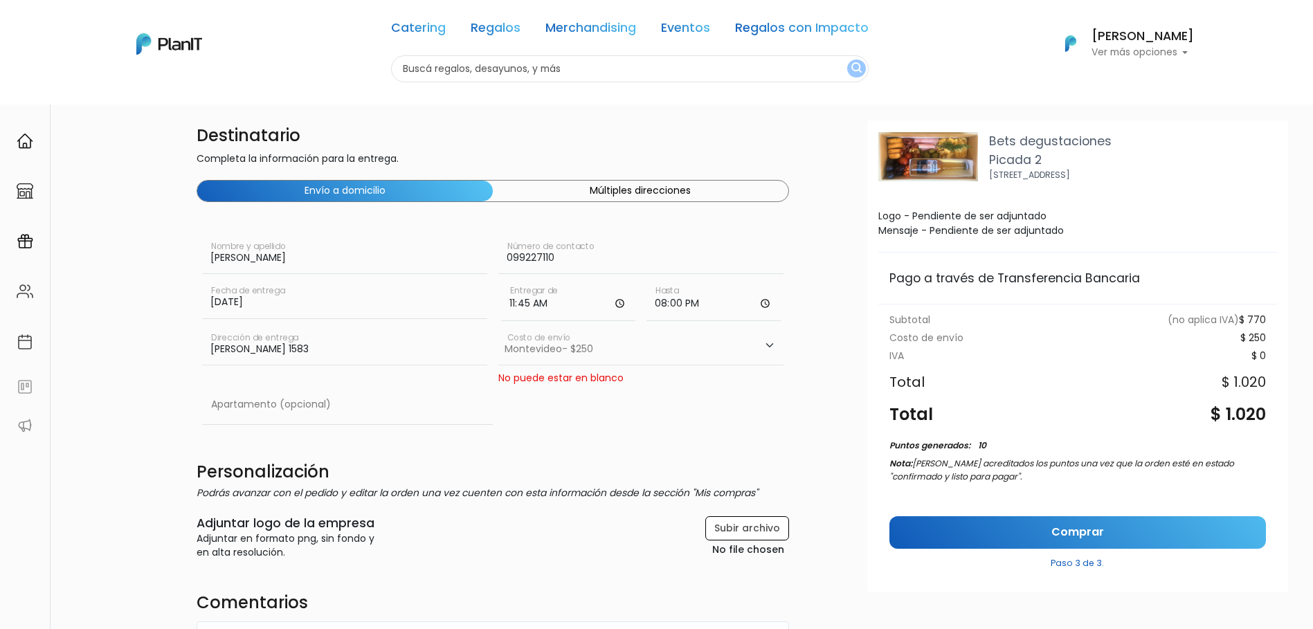
scroll to position [61, 0]
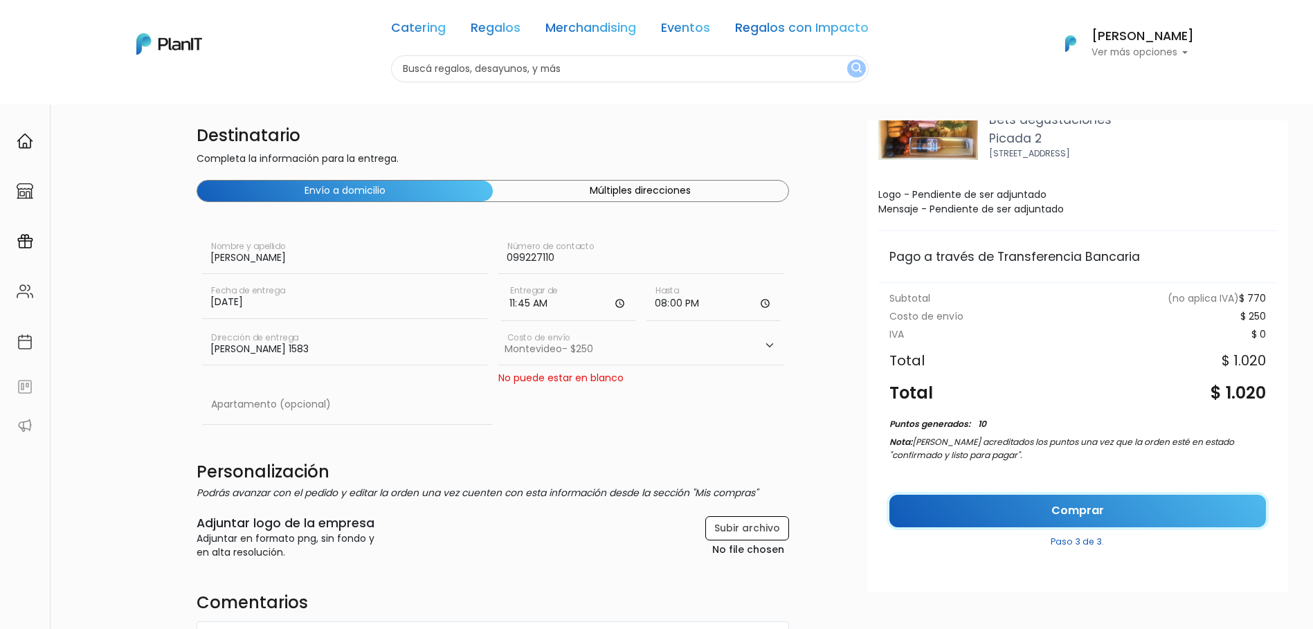
click at [1177, 518] on link "Comprar" at bounding box center [1077, 511] width 377 height 33
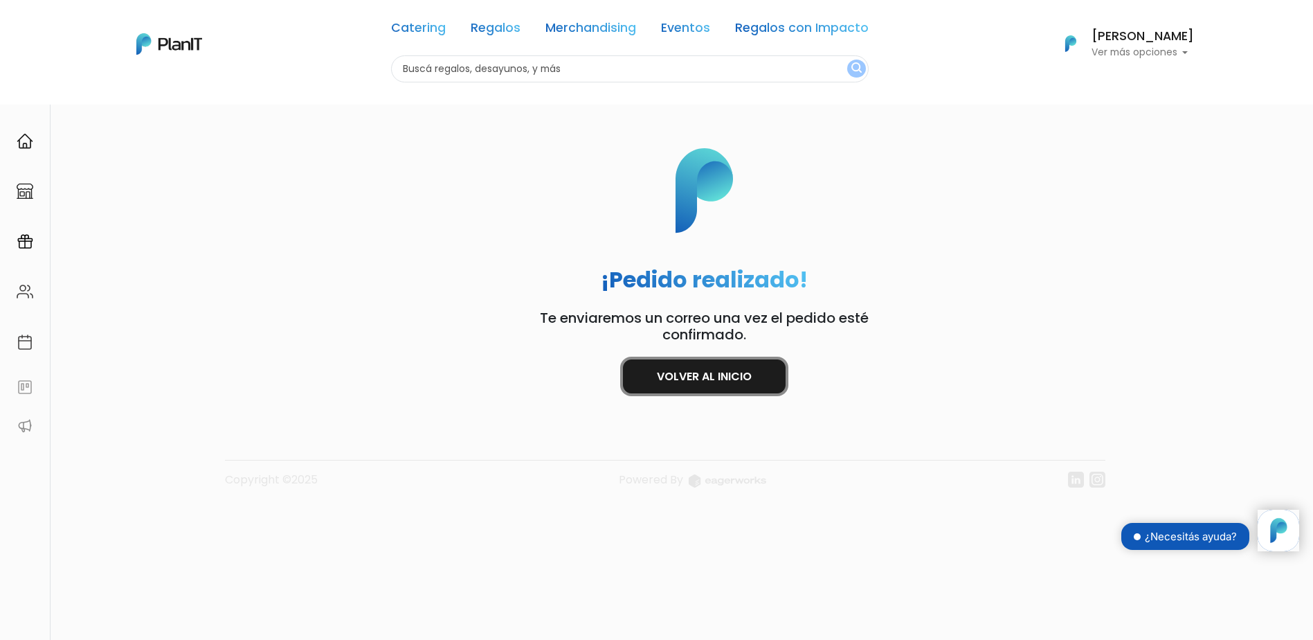
drag, startPoint x: 739, startPoint y: 384, endPoint x: 834, endPoint y: 457, distance: 120.0
click at [738, 383] on link "Volver al inicio" at bounding box center [704, 376] width 163 height 34
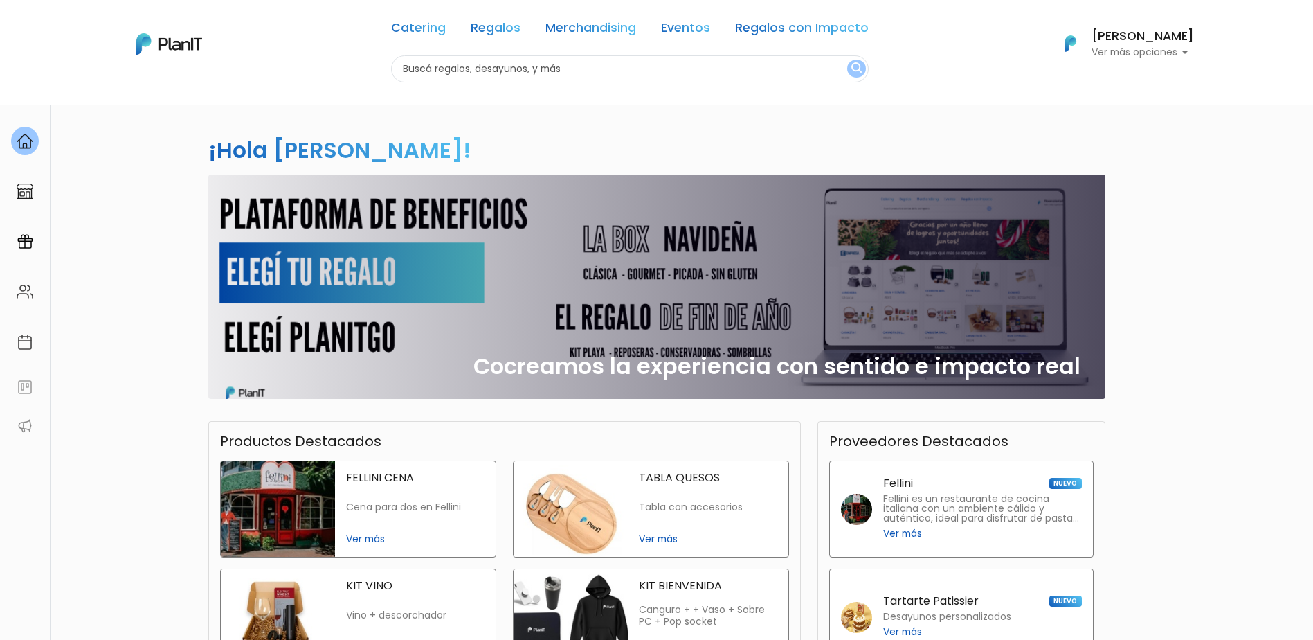
click at [476, 39] on div "Catering Regalos Merchandising Eventos Regalos con Impacto" at bounding box center [630, 31] width 478 height 50
click at [476, 36] on link "Regalos" at bounding box center [496, 30] width 50 height 17
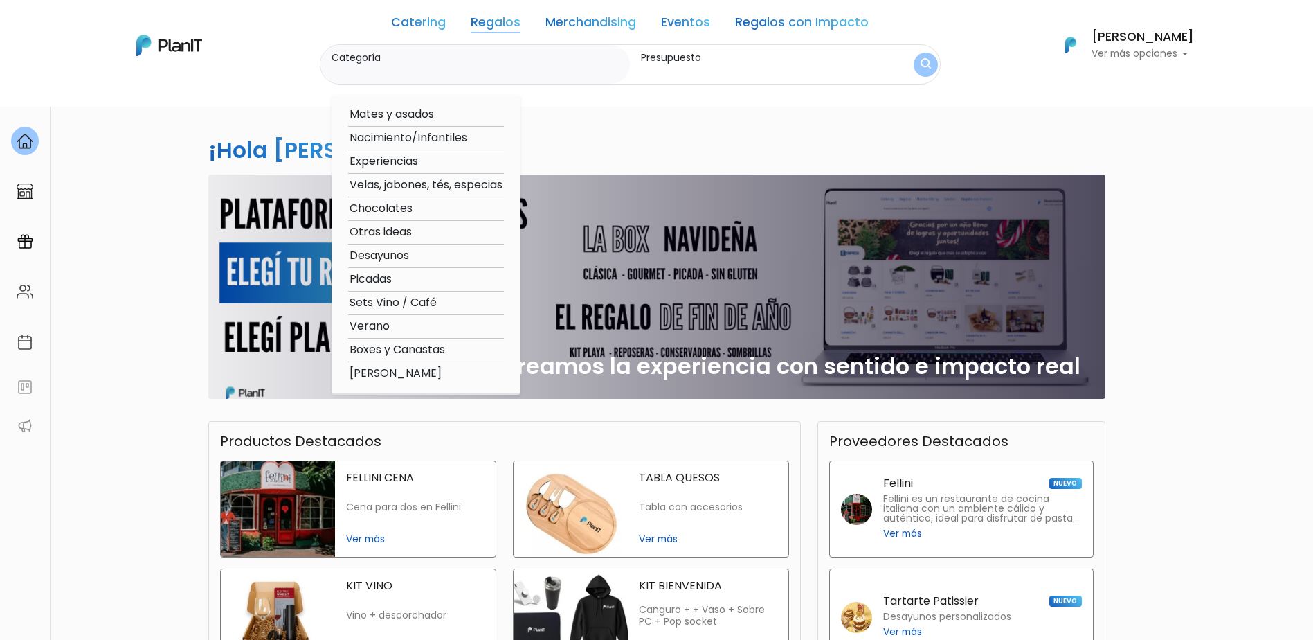
click at [1119, 42] on h6 "[PERSON_NAME]" at bounding box center [1143, 37] width 102 height 12
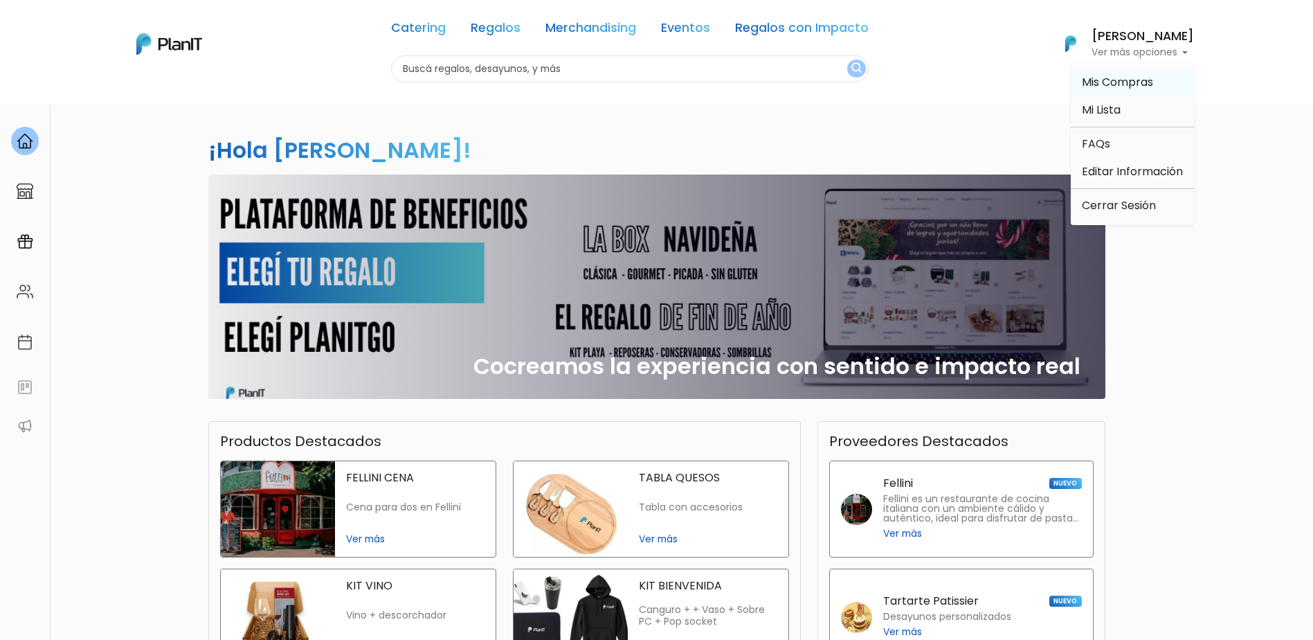
click at [1109, 86] on span "Mis Compras" at bounding box center [1117, 82] width 71 height 16
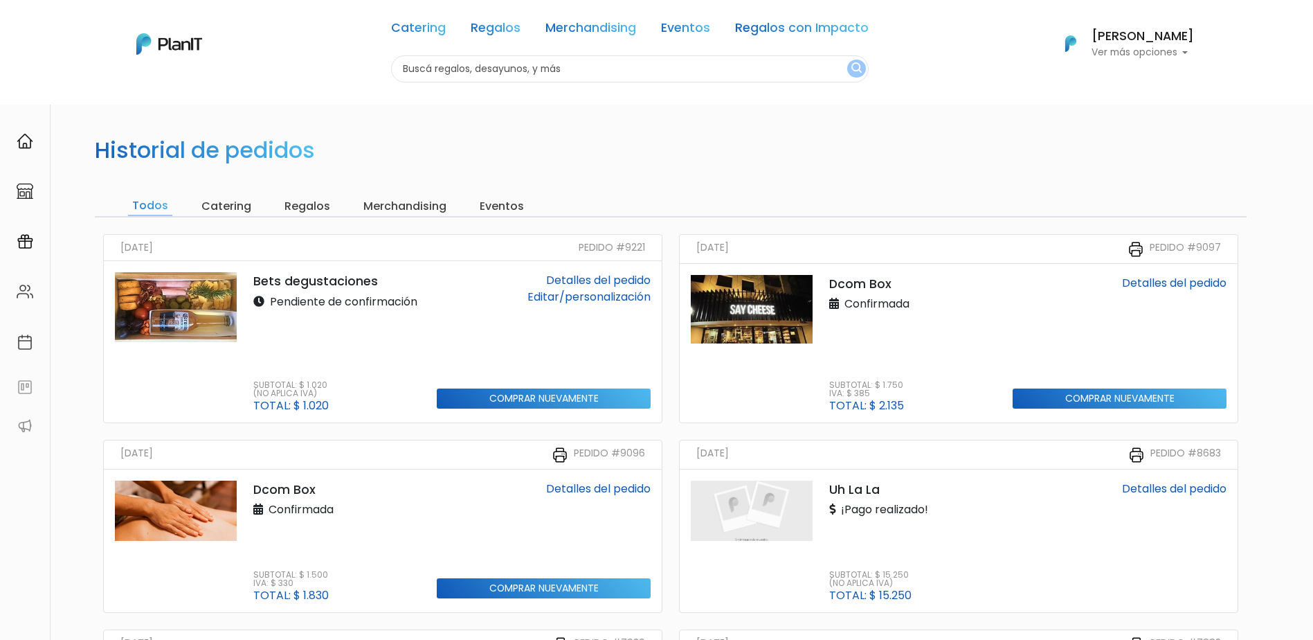
click at [301, 296] on p "Pendiente de confirmación" at bounding box center [335, 301] width 164 height 17
click at [595, 281] on link "Detalles del pedido" at bounding box center [598, 280] width 105 height 16
